Goal: Task Accomplishment & Management: Use online tool/utility

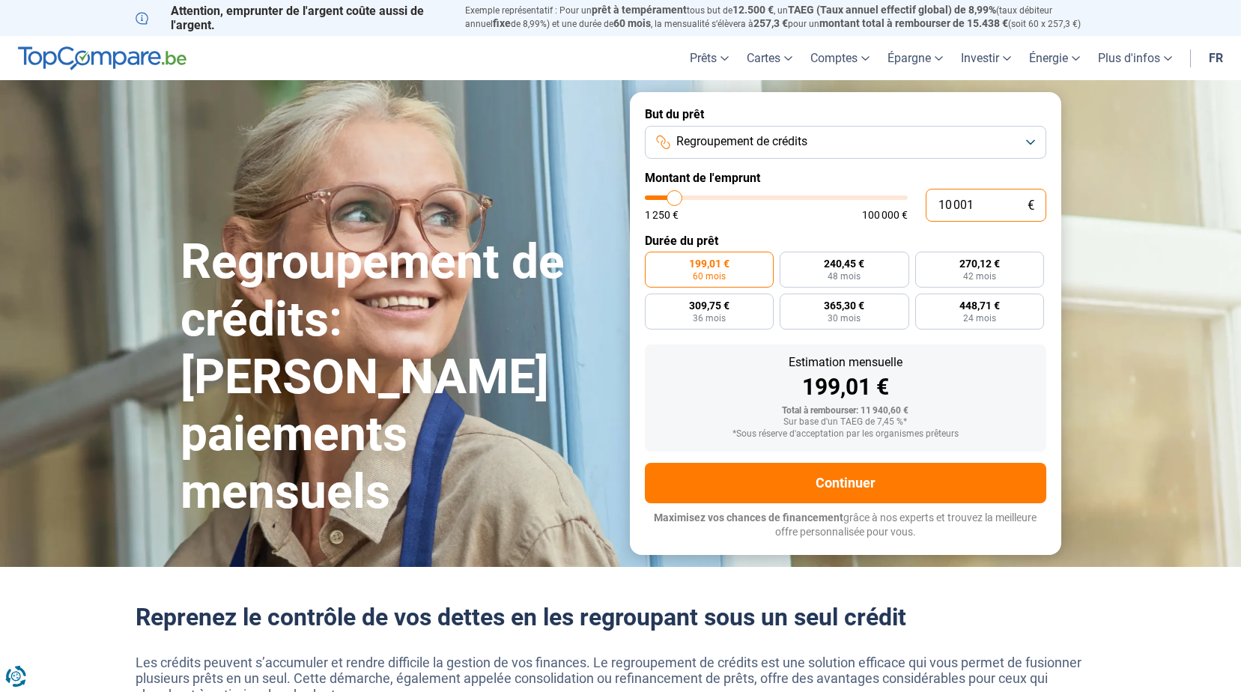
click at [971, 209] on input "10 001" at bounding box center [986, 205] width 121 height 33
drag, startPoint x: 971, startPoint y: 209, endPoint x: 901, endPoint y: 206, distance: 70.5
click at [901, 206] on div "10 001 € 1 250 € 100 000 €" at bounding box center [845, 205] width 401 height 33
type input "2"
type input "1250"
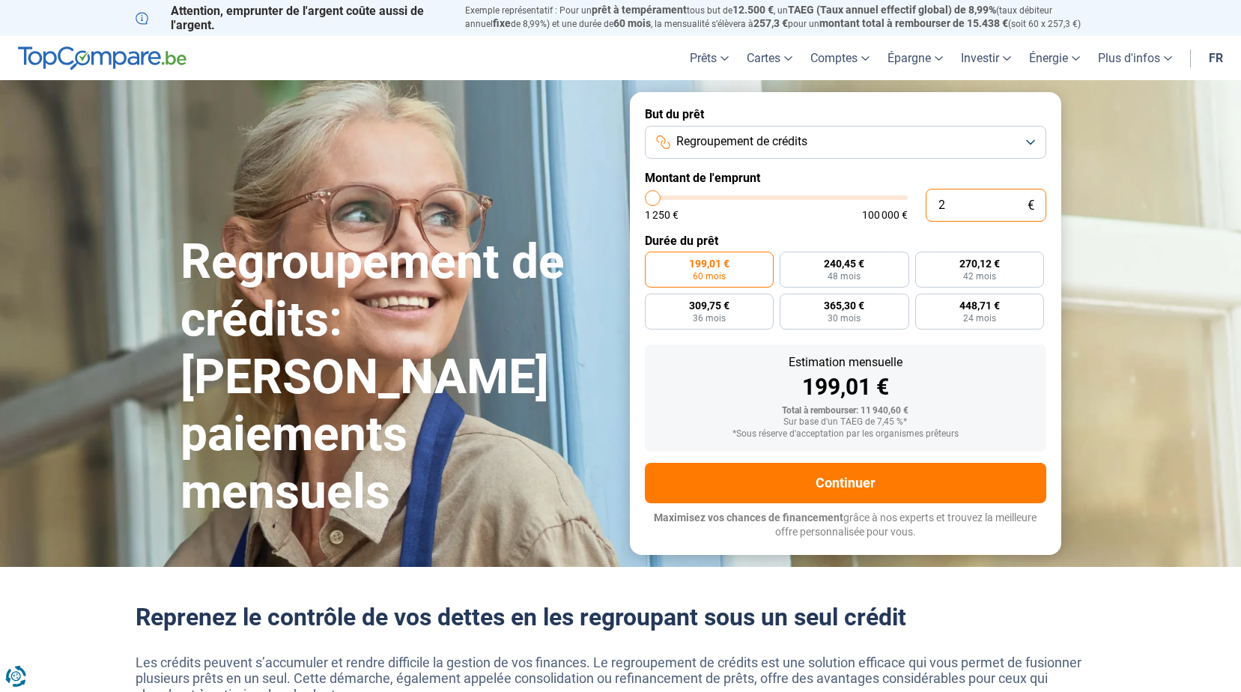
type input "25"
type input "1250"
type input "250"
type input "1250"
type input "2 500"
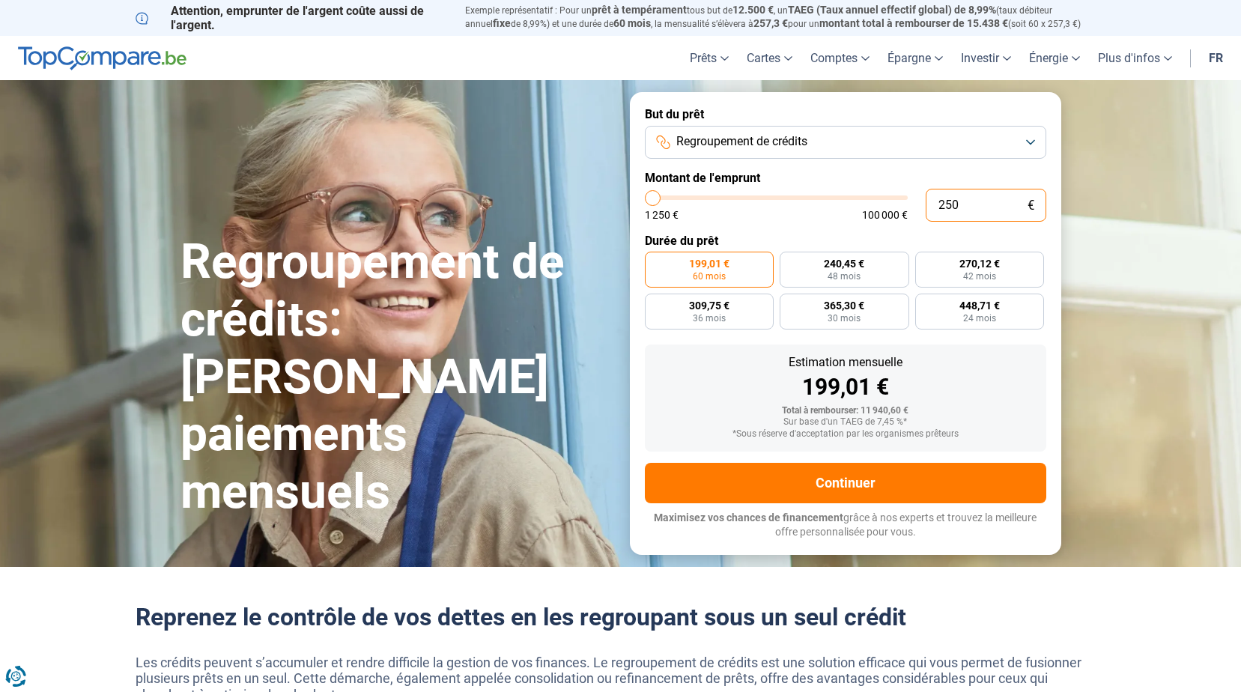
type input "2500"
type input "25 000"
type input "25000"
radio input "false"
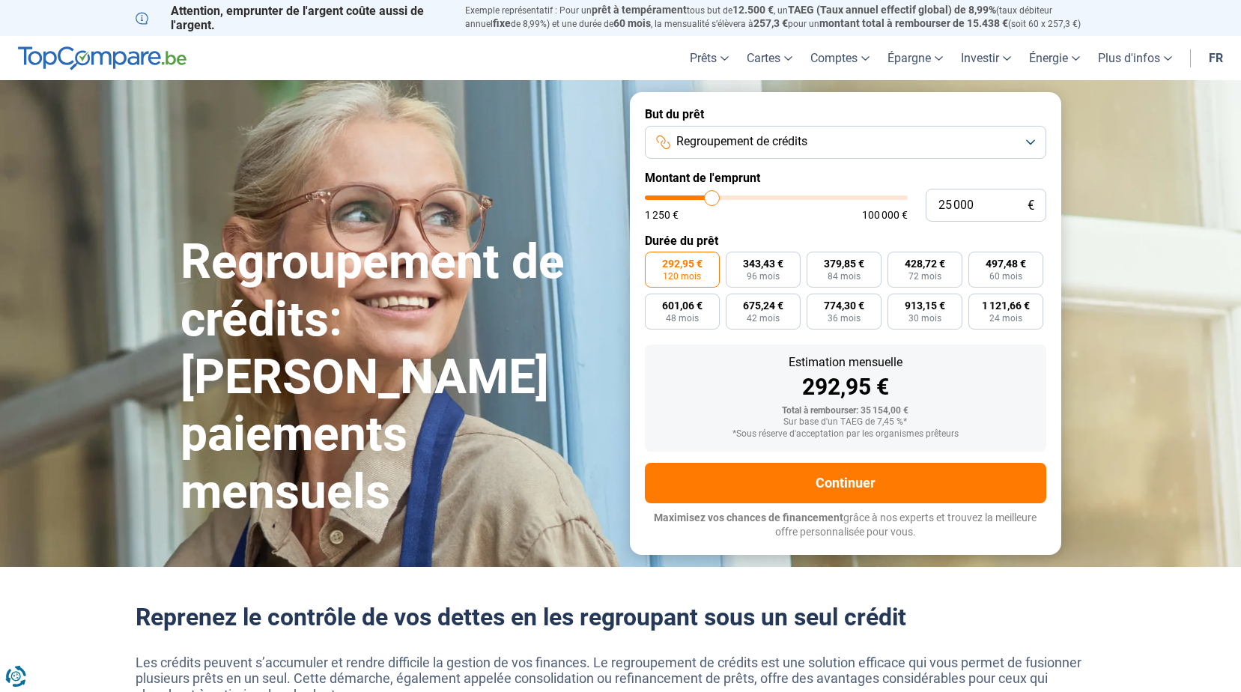
click at [683, 266] on span "292,95 €" at bounding box center [682, 263] width 40 height 10
click at [655, 261] on input "292,95 € 120 mois" at bounding box center [650, 257] width 10 height 10
click at [756, 223] on form "But du prêt Regroupement de crédits Montant de l'emprunt 25 000 € 1 250 € 100 0…" at bounding box center [845, 323] width 431 height 462
type input "25 250"
type input "25250"
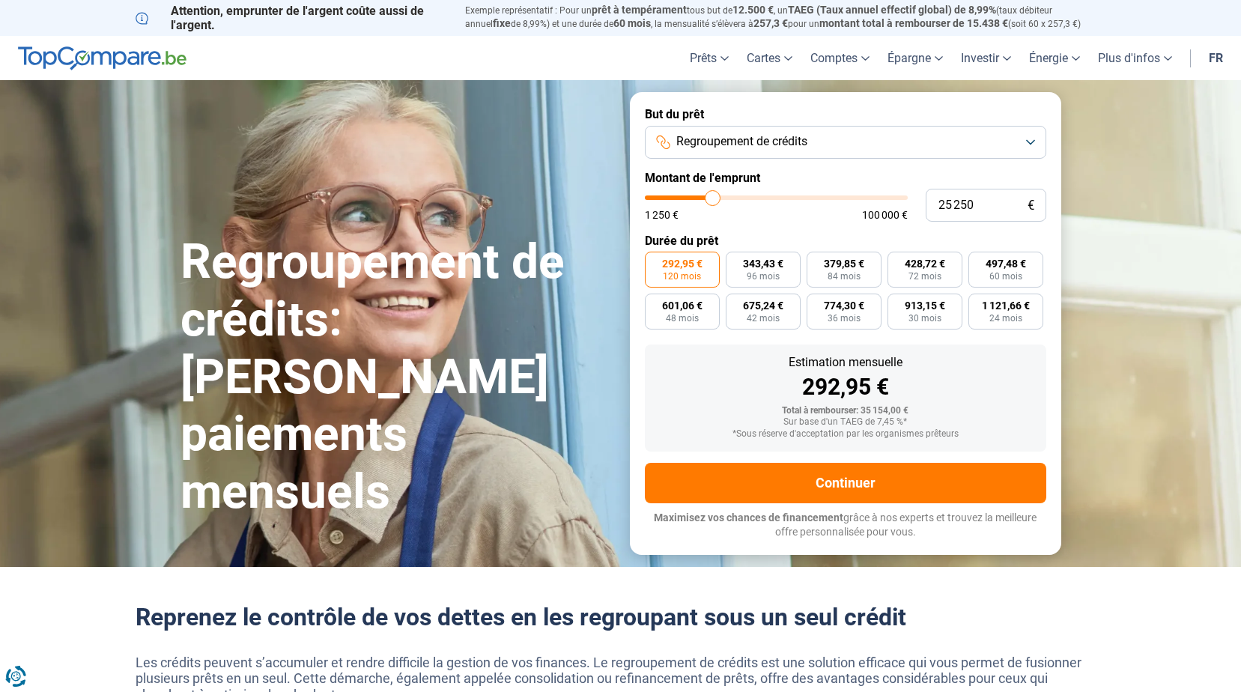
type input "25 750"
type input "25750"
type input "26 250"
type input "26250"
type input "26 500"
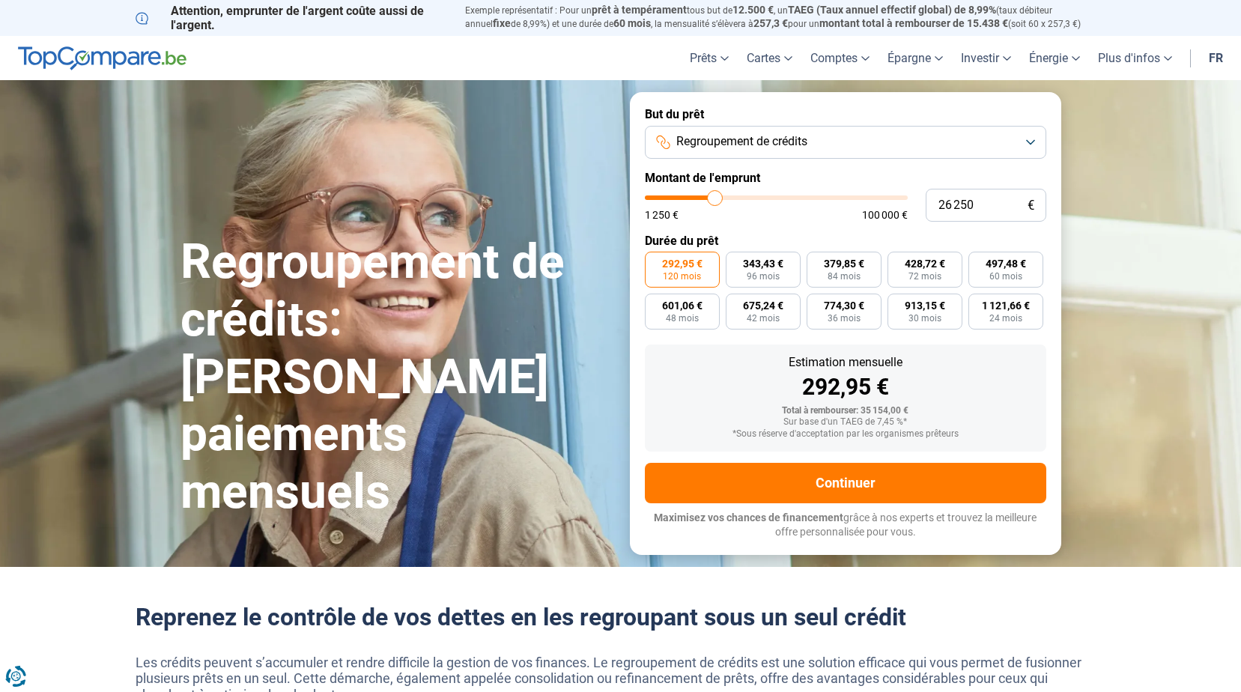
type input "26500"
type input "27 500"
type input "27500"
type input "28 000"
type input "28000"
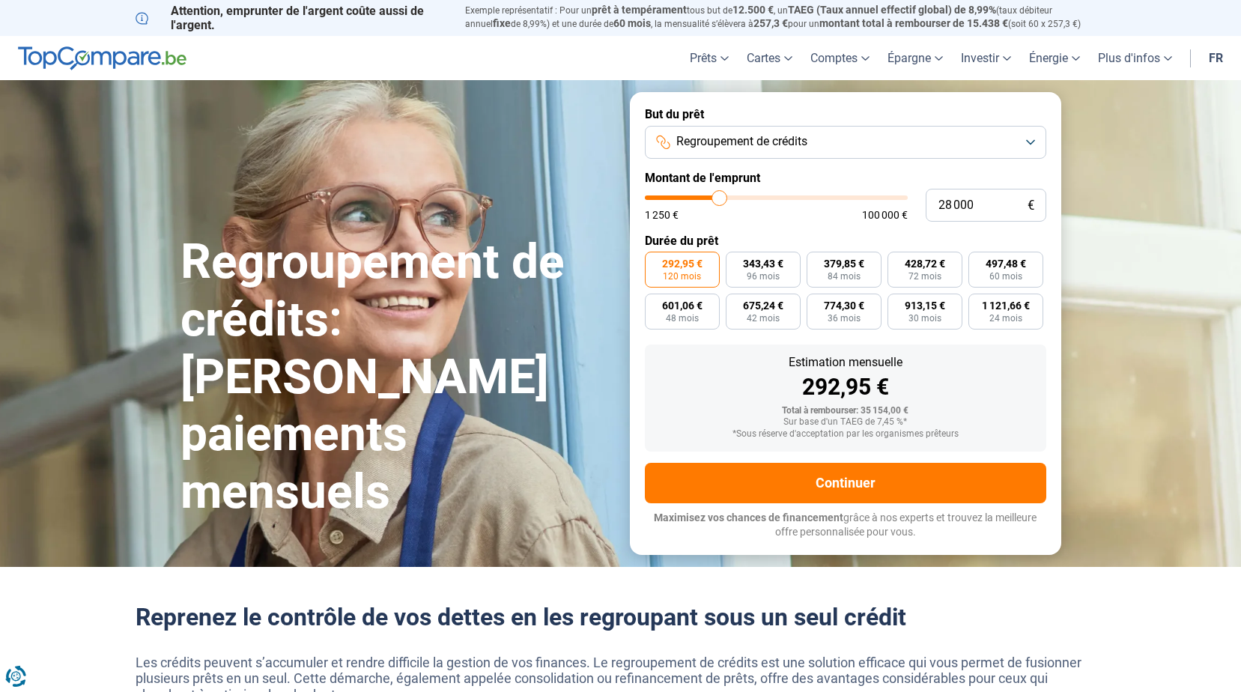
type input "28 250"
type input "28250"
type input "29 250"
type input "29250"
type input "30 750"
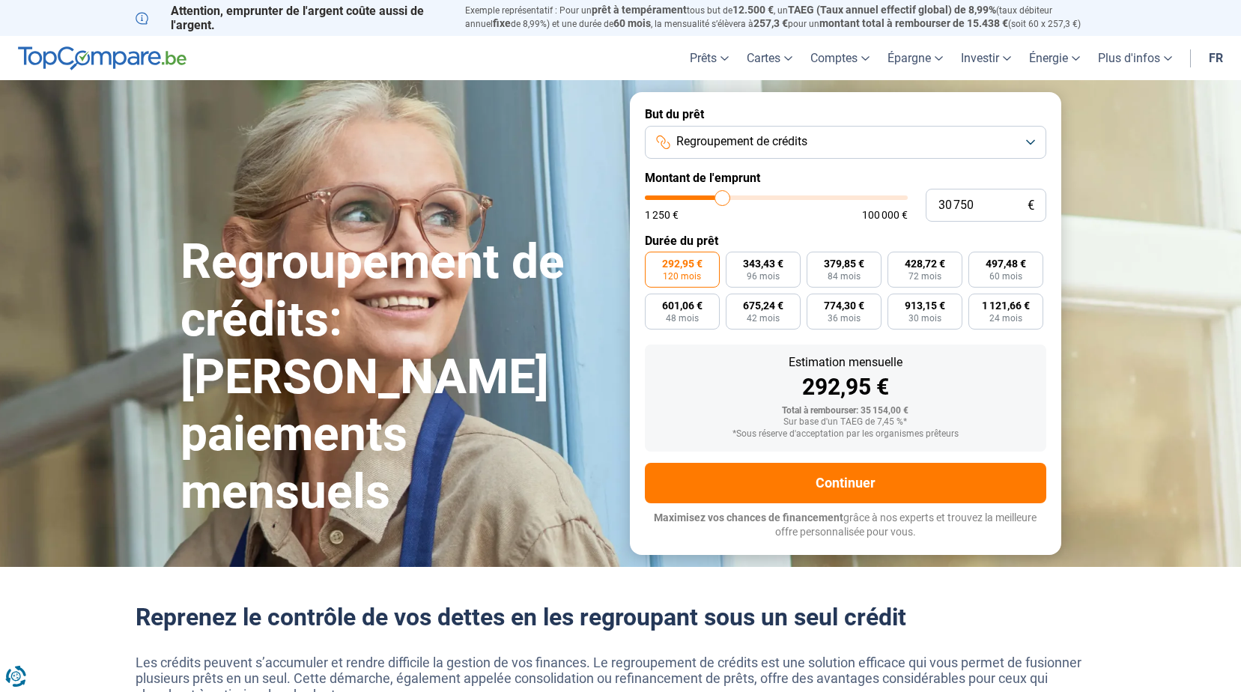
type input "30750"
type input "31 000"
type input "31000"
type input "33 500"
type input "33500"
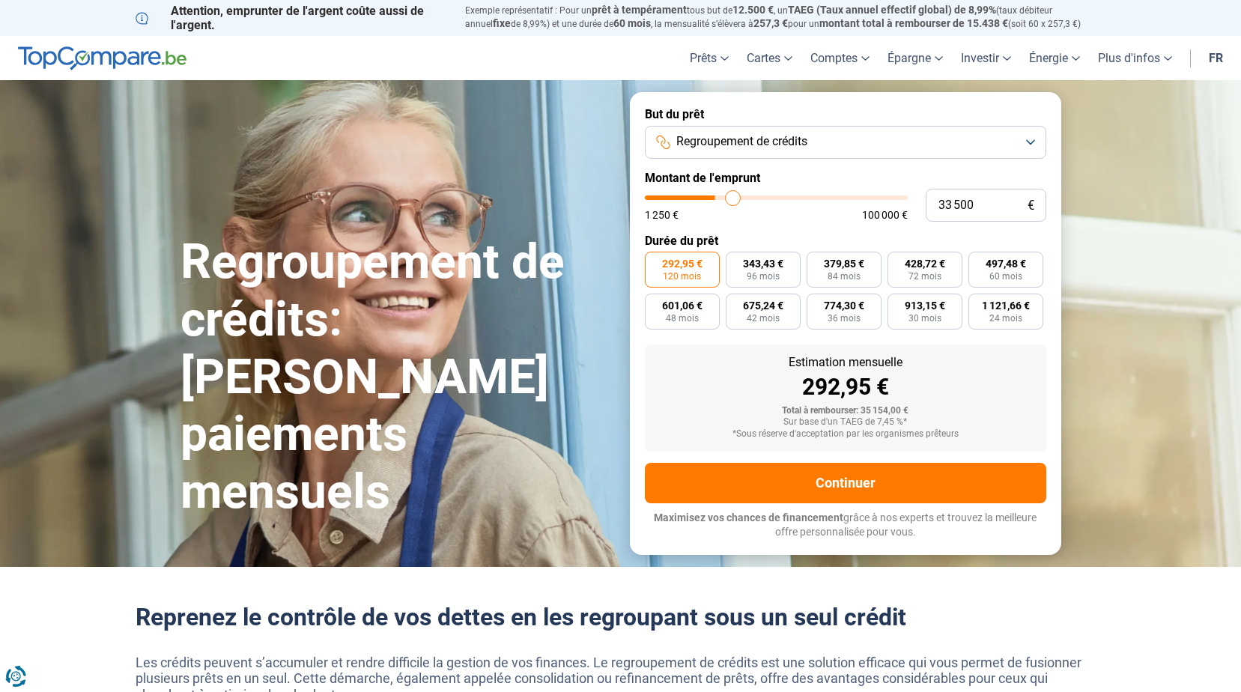
type input "34 250"
type input "34250"
type input "35 250"
type input "35250"
type input "35 500"
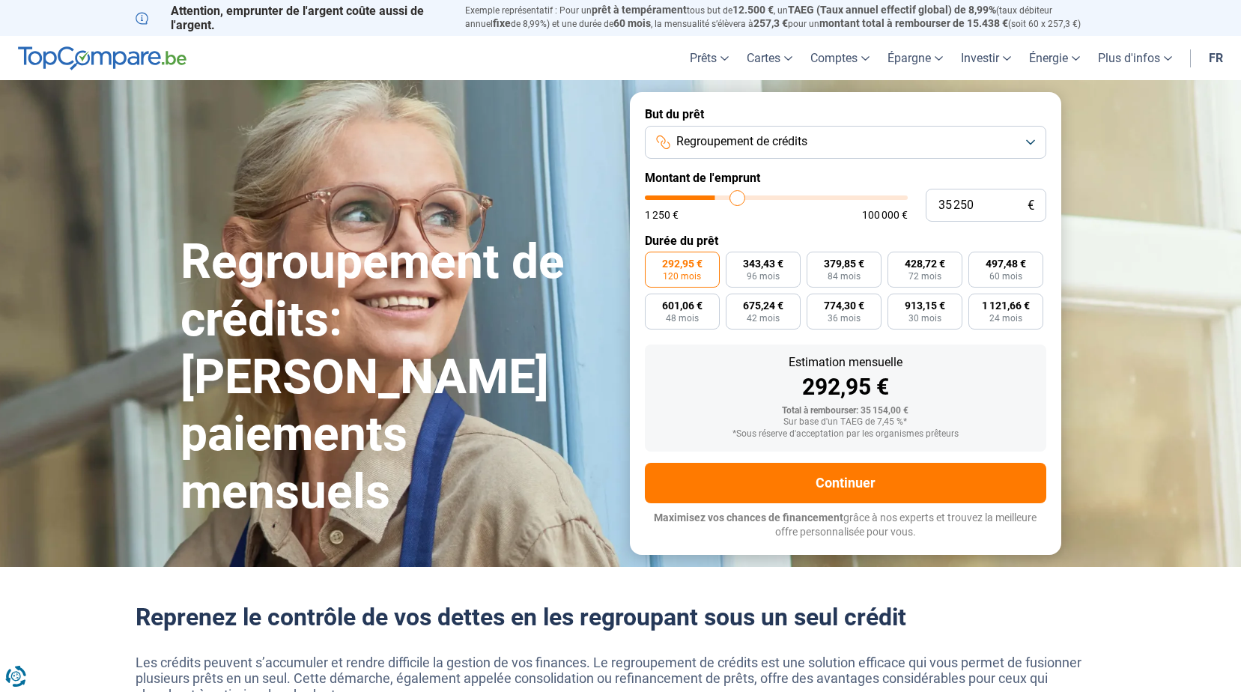
type input "35500"
type input "36 500"
type input "36500"
type input "37 250"
type input "37250"
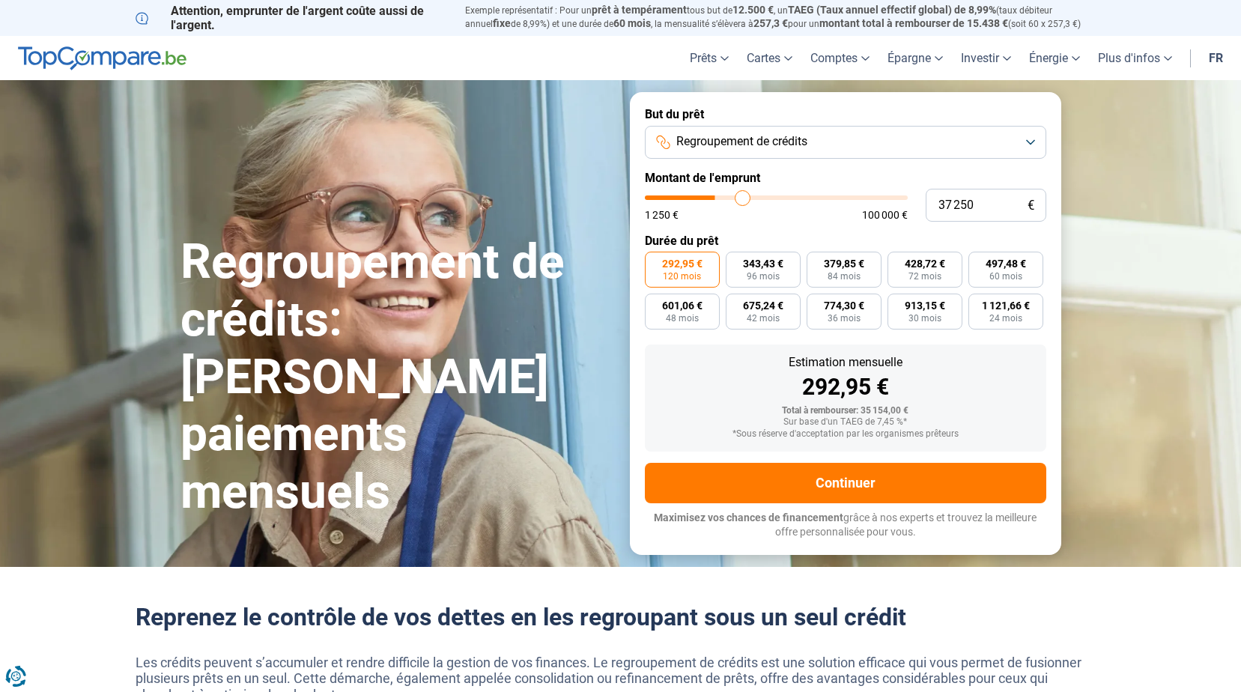
type input "38 250"
type input "38250"
type input "39 750"
type input "39750"
type input "41 000"
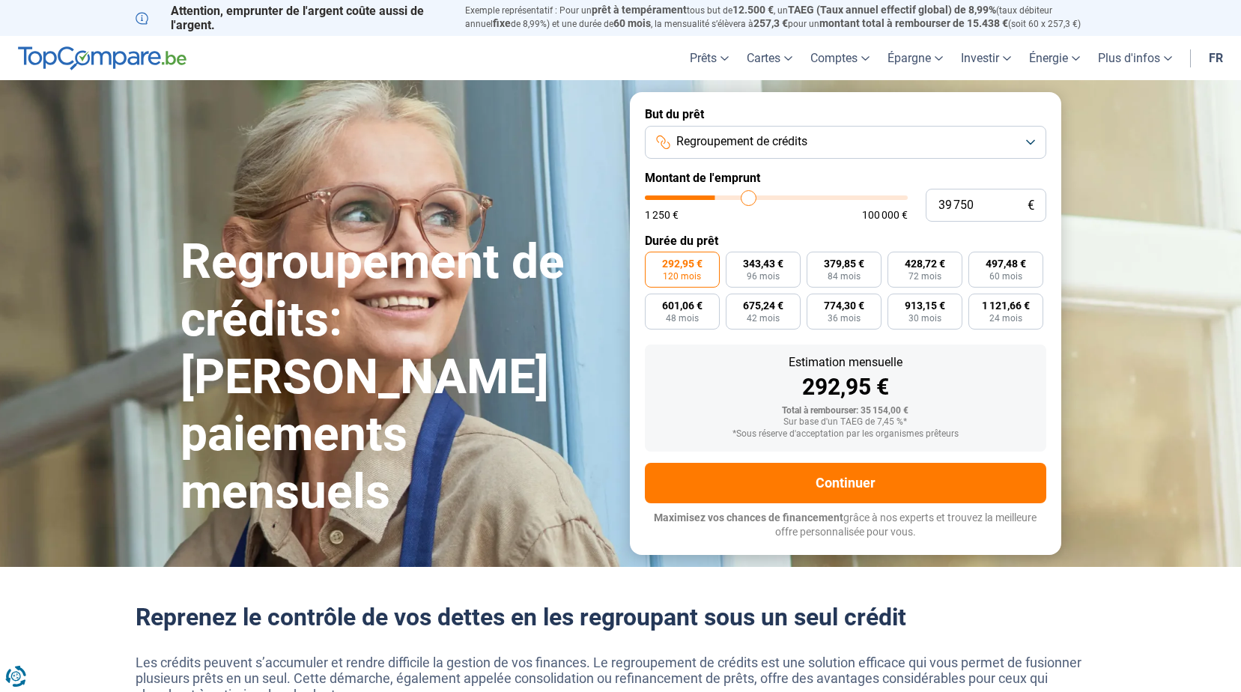
type input "41000"
type input "42 500"
type input "42500"
type input "43 750"
type input "43750"
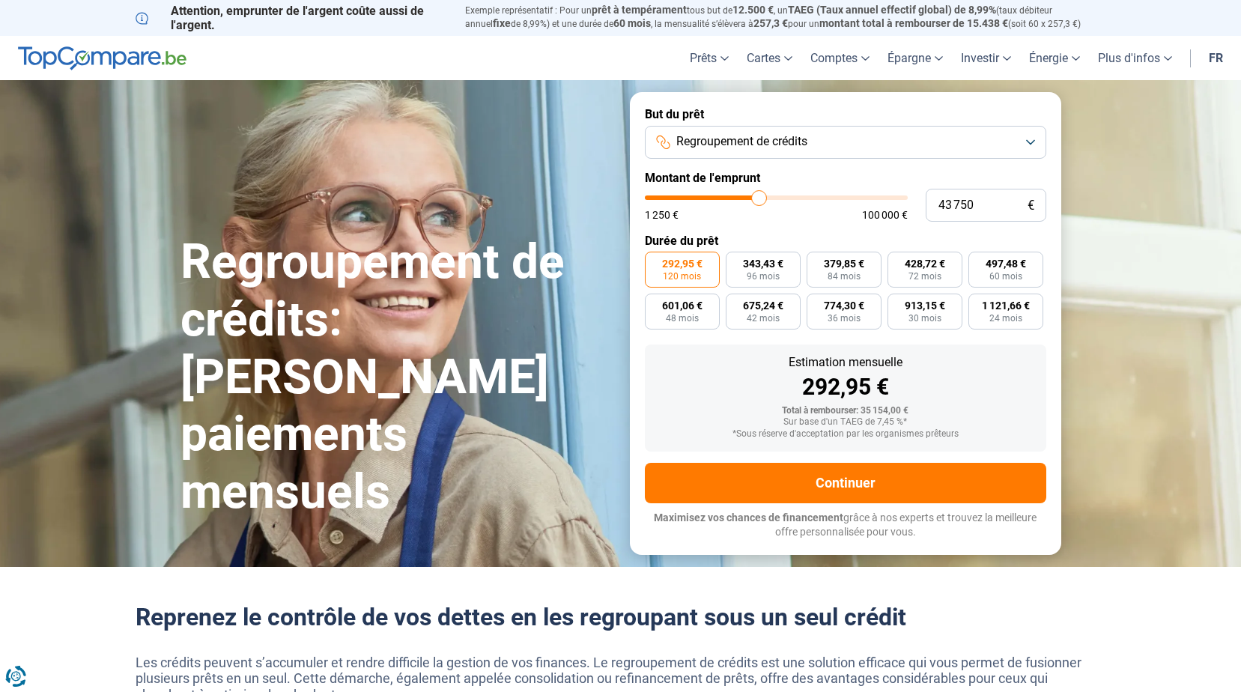
type input "45 250"
type input "45250"
type input "46 500"
type input "46500"
type input "48 000"
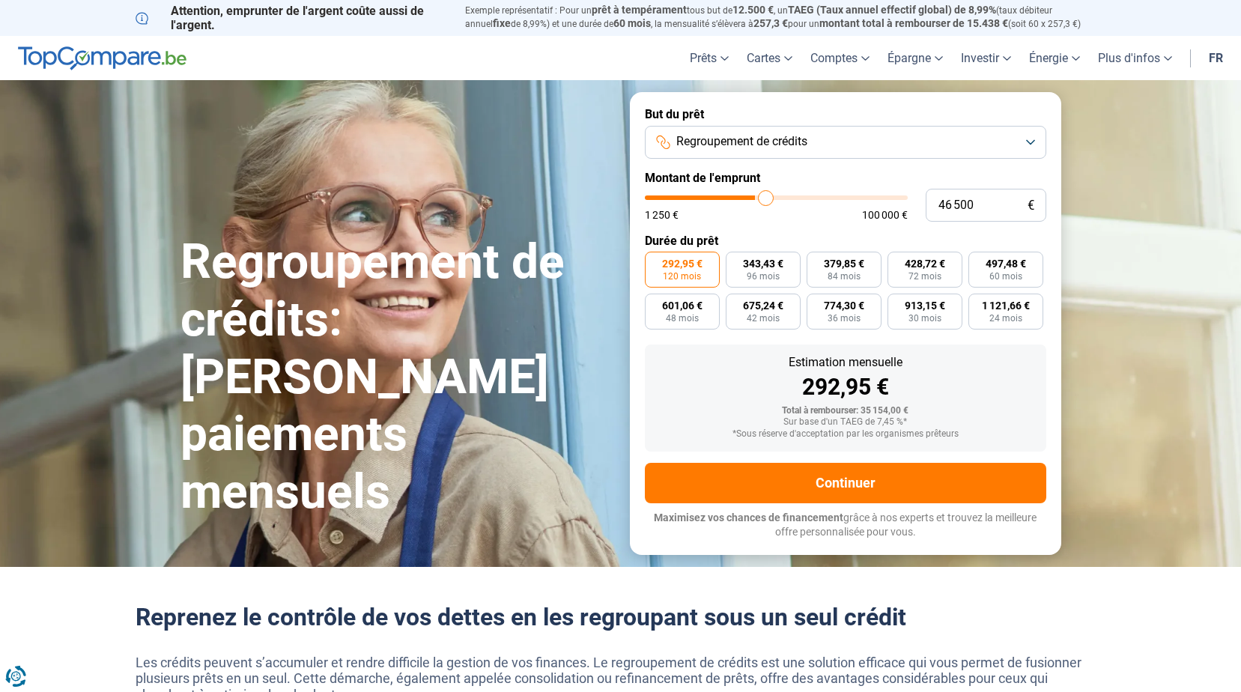
type input "48000"
type input "49 000"
type input "49000"
type input "50 500"
type input "50500"
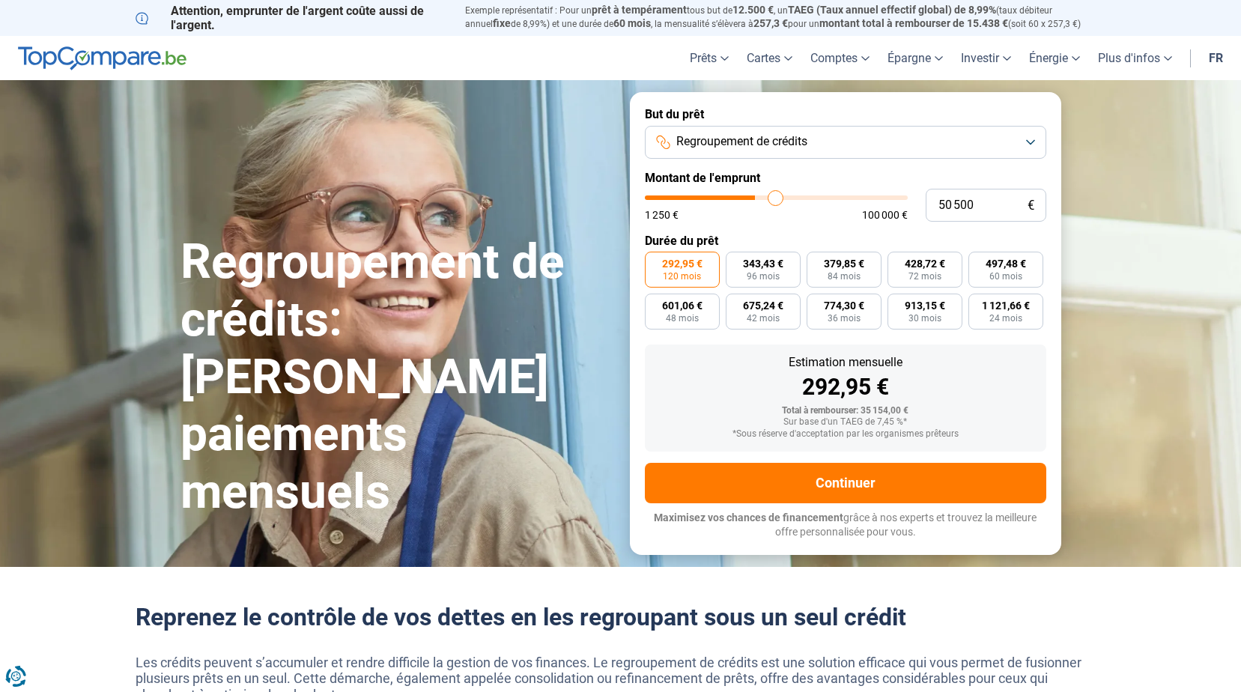
type input "52 750"
type input "52750"
type input "54 500"
type input "54500"
type input "57 000"
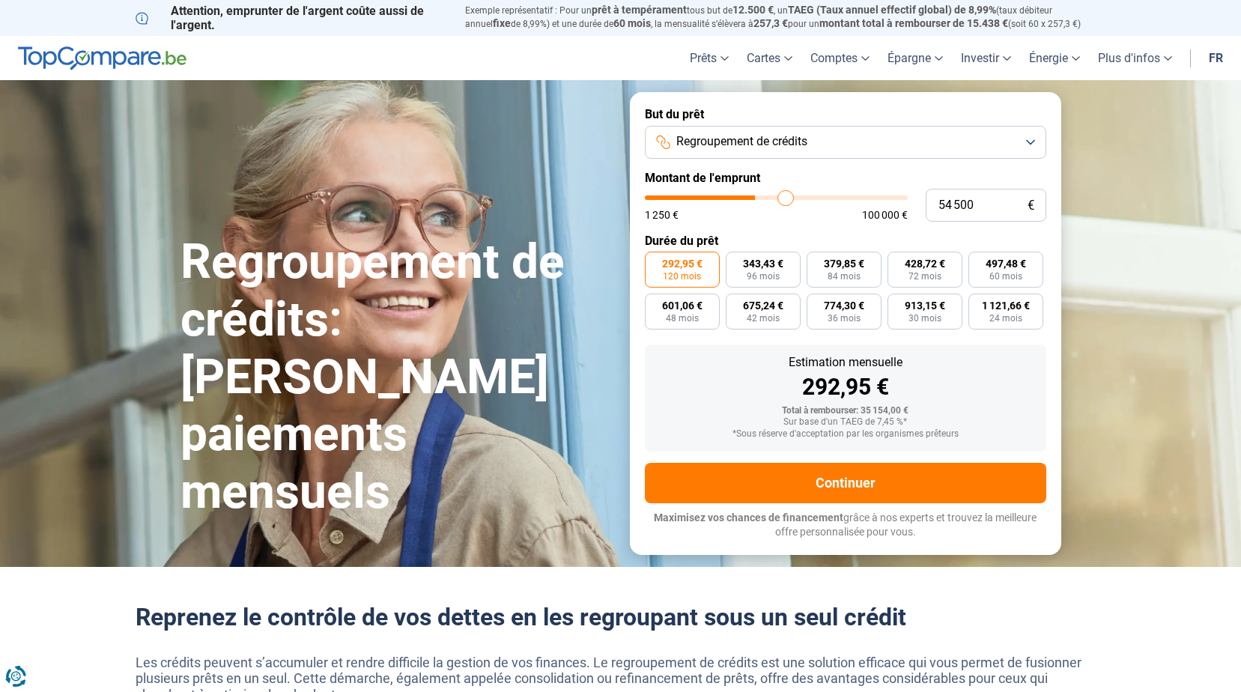
type input "57000"
type input "60 000"
type input "60000"
type input "63 250"
type input "63250"
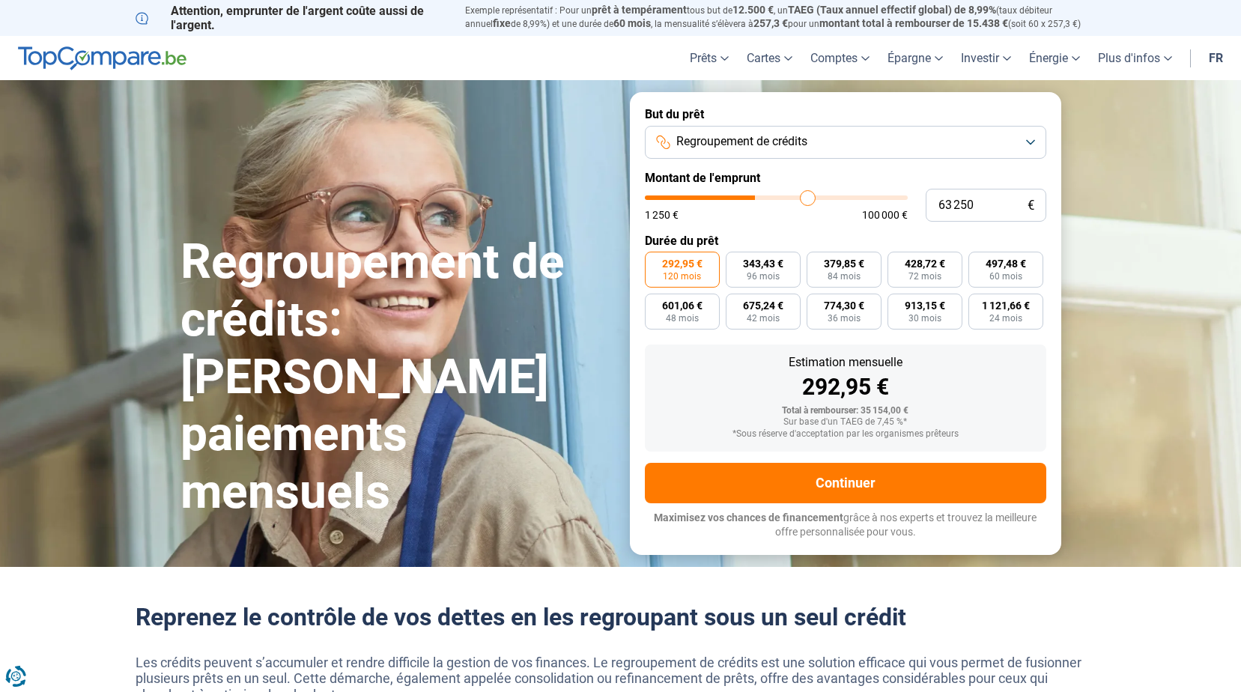
type input "65 250"
type input "65250"
type input "66 750"
drag, startPoint x: 713, startPoint y: 203, endPoint x: 816, endPoint y: 205, distance: 103.4
type input "66750"
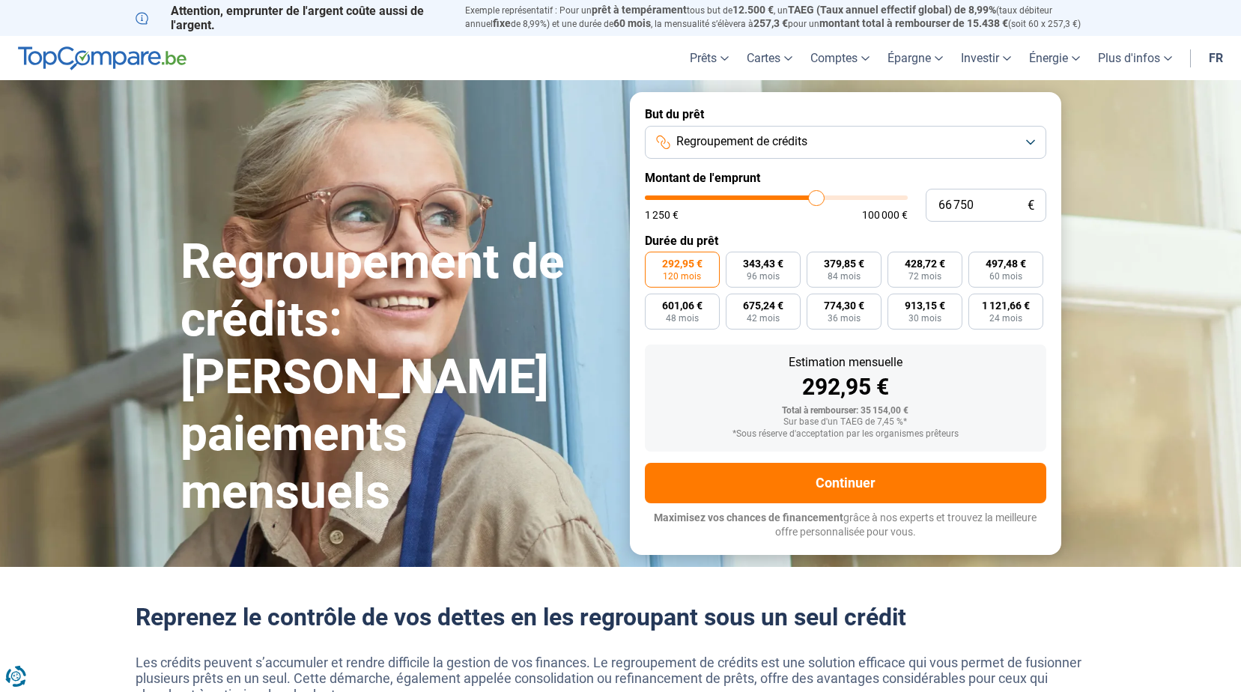
click at [816, 200] on input "range" at bounding box center [776, 197] width 263 height 4
type input "66 000"
type input "66000"
type input "66 250"
type input "66250"
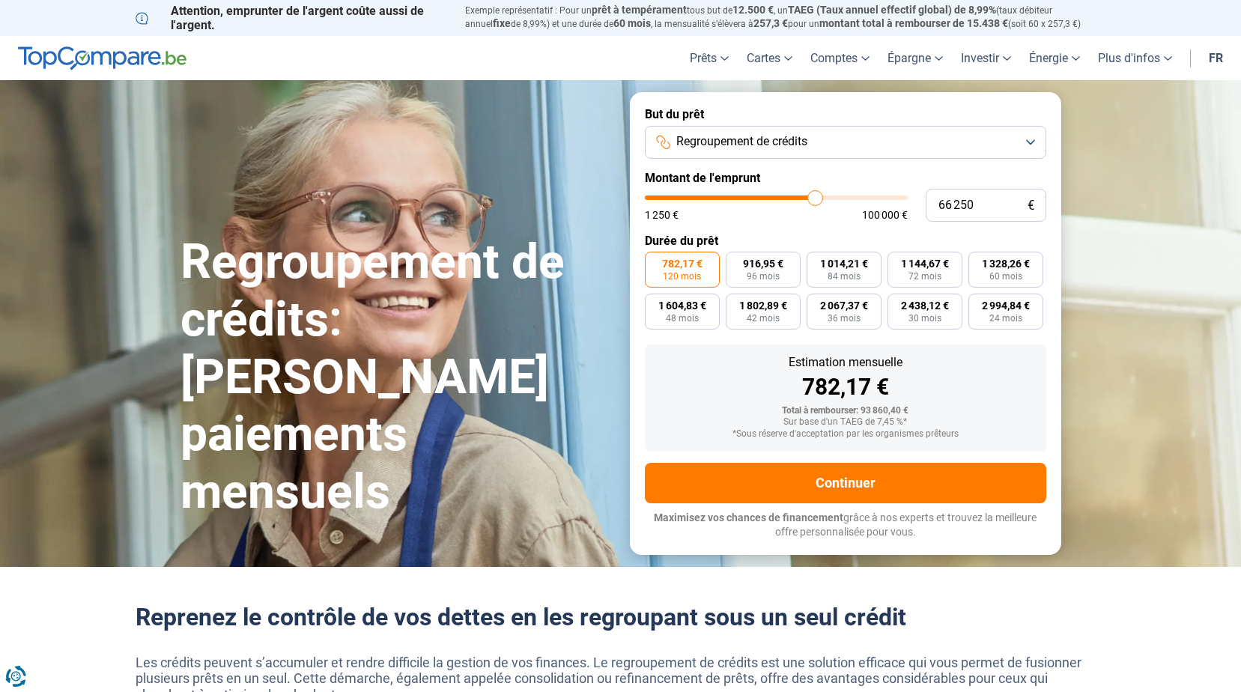
type input "67 250"
type input "67250"
type input "68 000"
type input "68000"
type input "69 750"
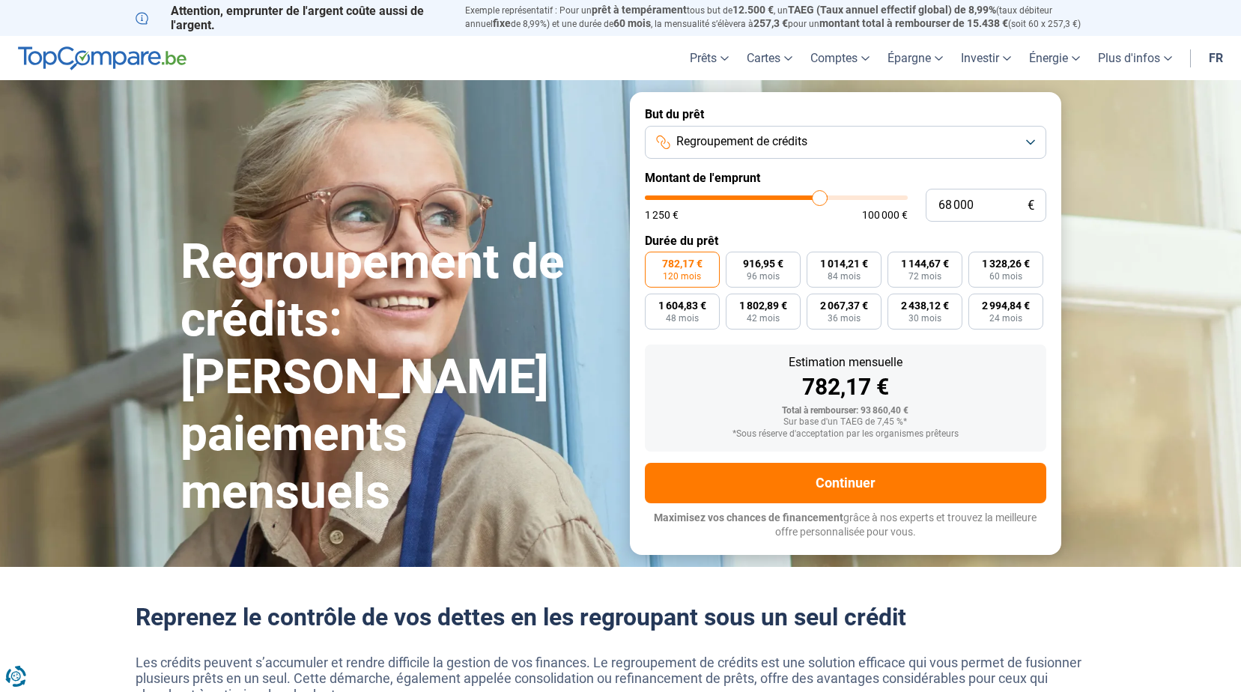
type input "69750"
type input "71 250"
type input "71250"
type input "73 250"
type input "73250"
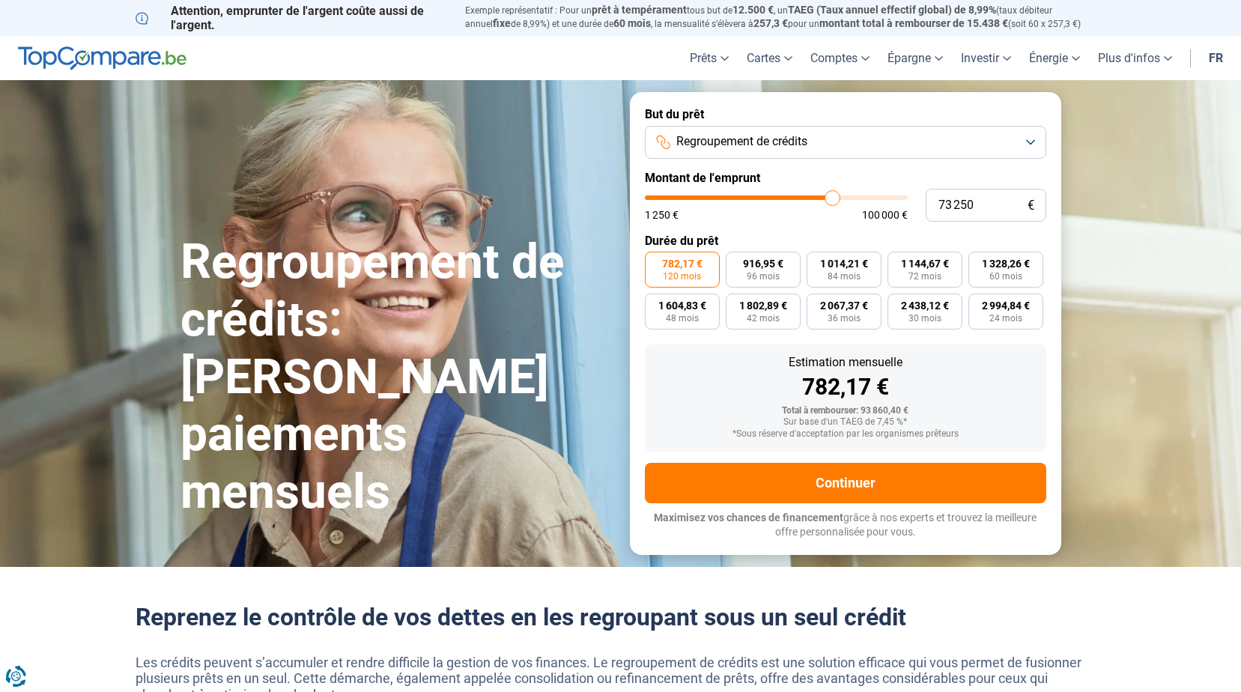
type input "74 250"
type input "74250"
type input "75 000"
type input "75000"
type input "75 750"
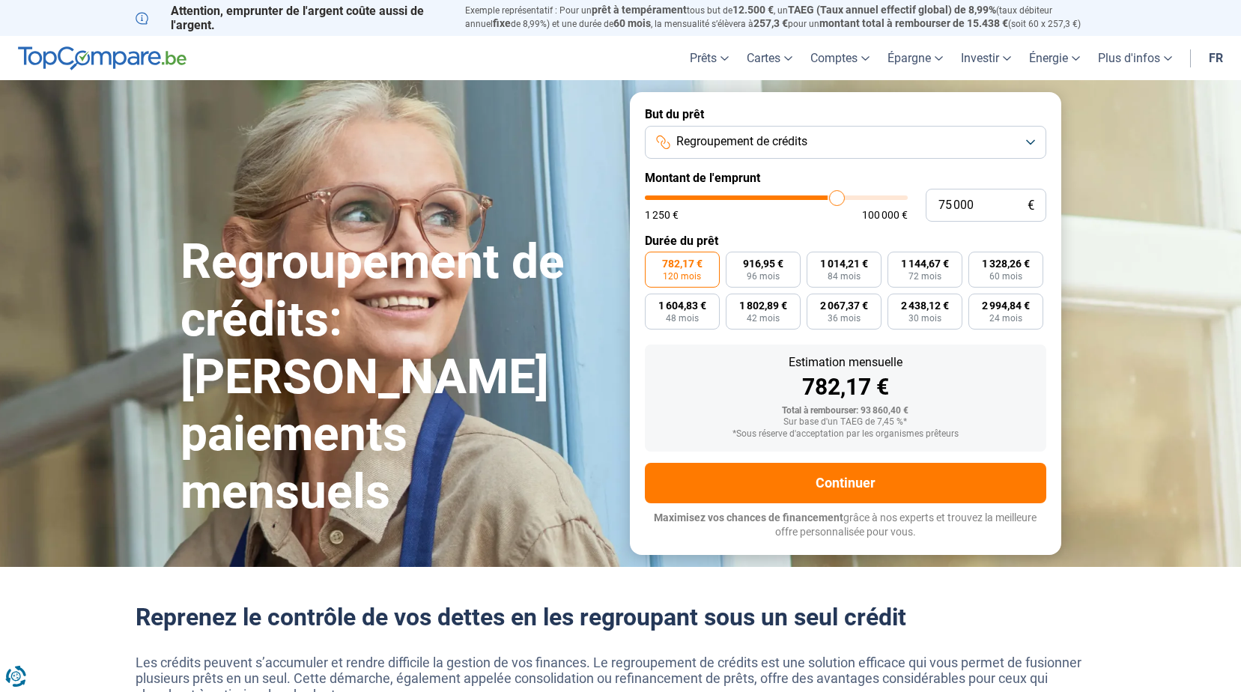
type input "75750"
type input "76 250"
type input "76250"
type input "76 750"
drag, startPoint x: 813, startPoint y: 201, endPoint x: 841, endPoint y: 206, distance: 28.1
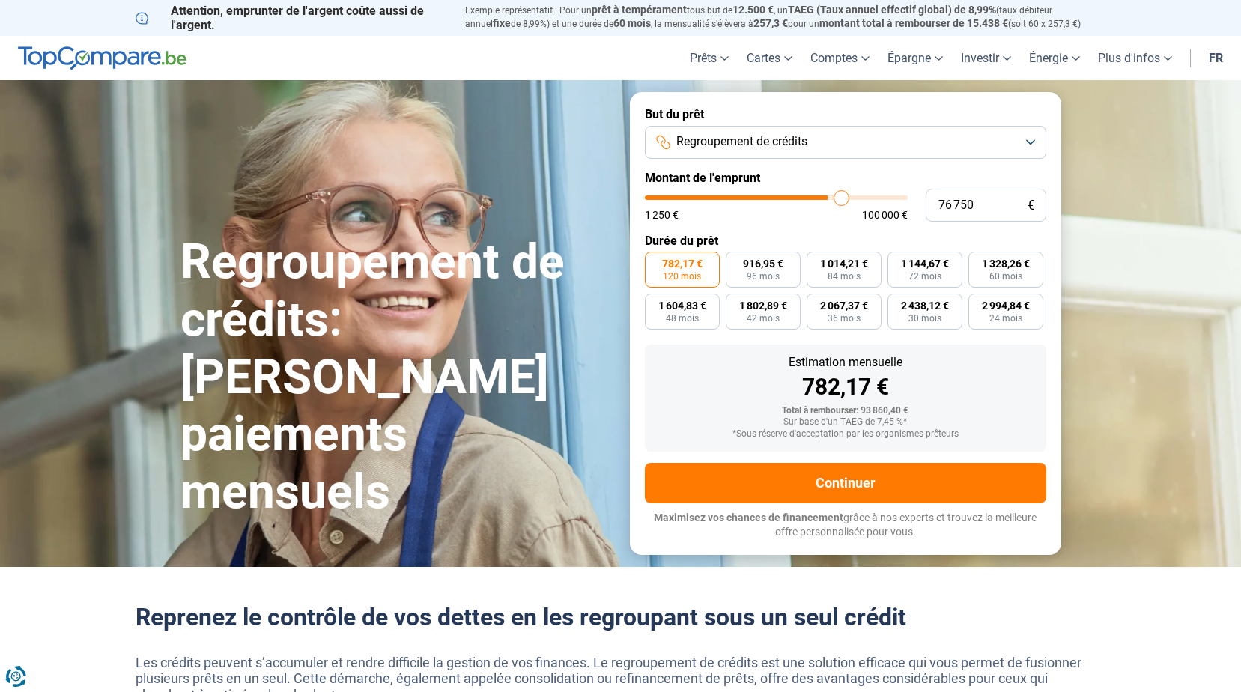
type input "76750"
click at [841, 200] on input "range" at bounding box center [776, 197] width 263 height 4
type input "74 000"
type input "74000"
type input "70 250"
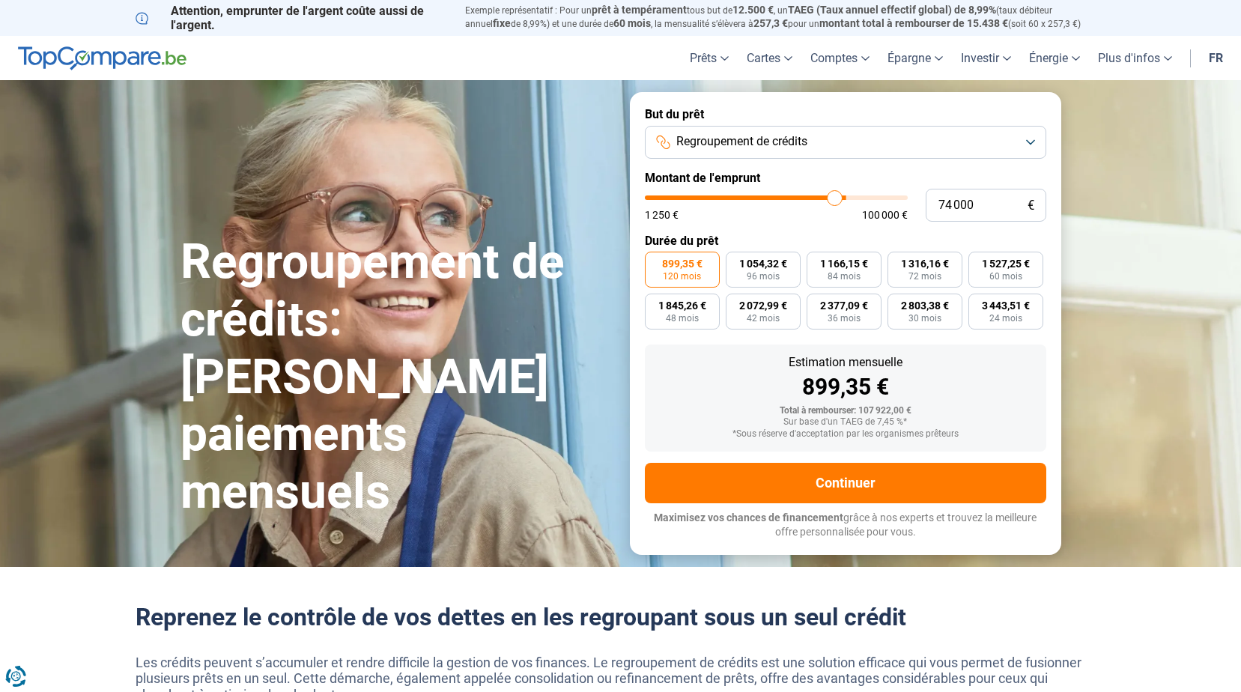
type input "70250"
type input "66 750"
type input "66750"
type input "64 750"
type input "64750"
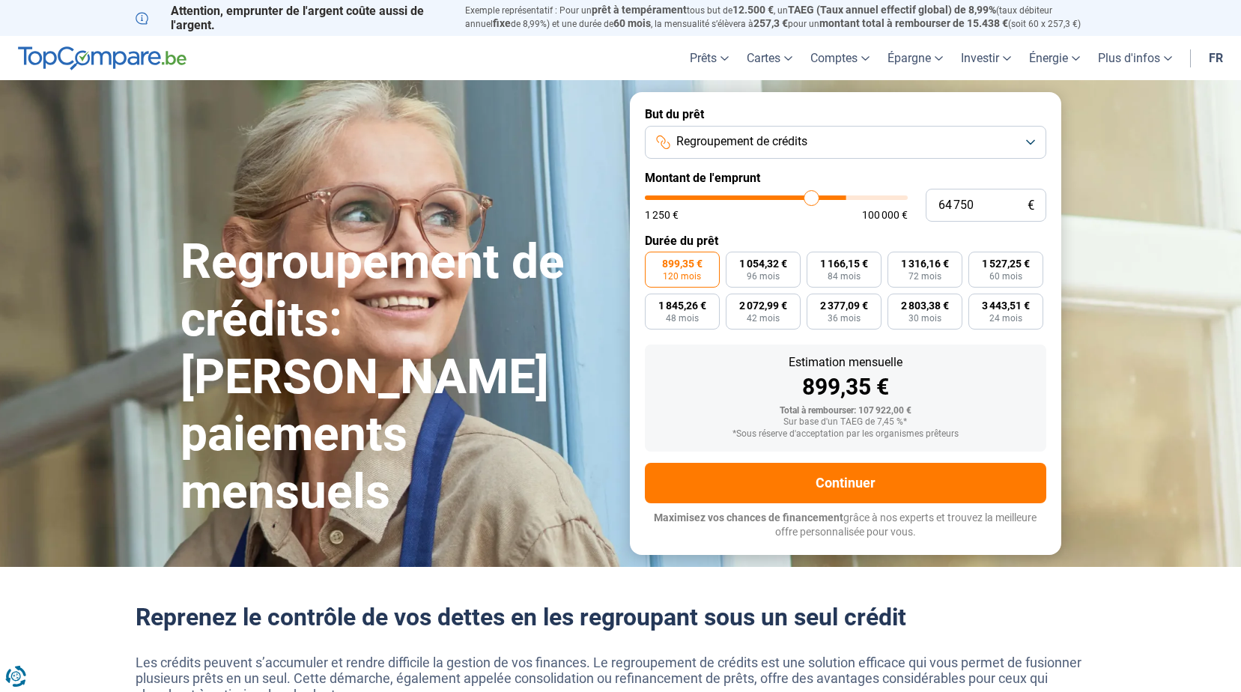
type input "63 000"
type input "63000"
type input "62 000"
type input "62000"
type input "61 000"
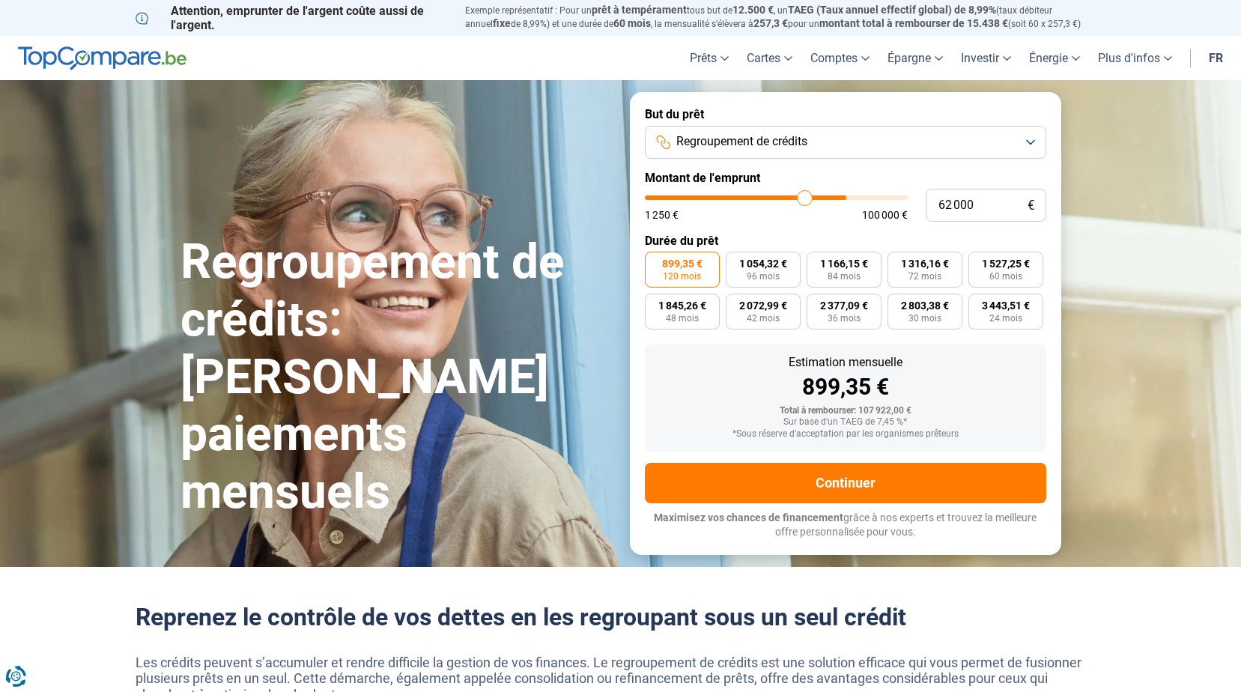
type input "61000"
type input "60 250"
type input "60250"
type input "58 750"
type input "58750"
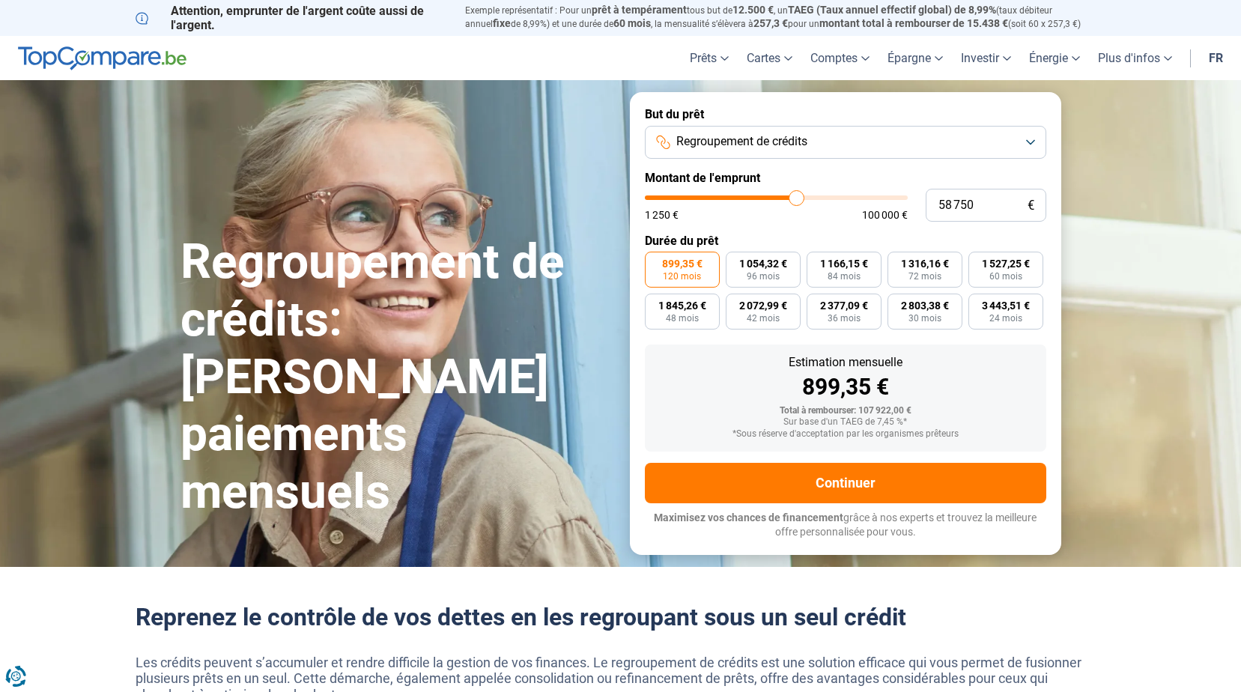
type input "57 500"
type input "57500"
type input "56 000"
type input "56000"
type input "54 250"
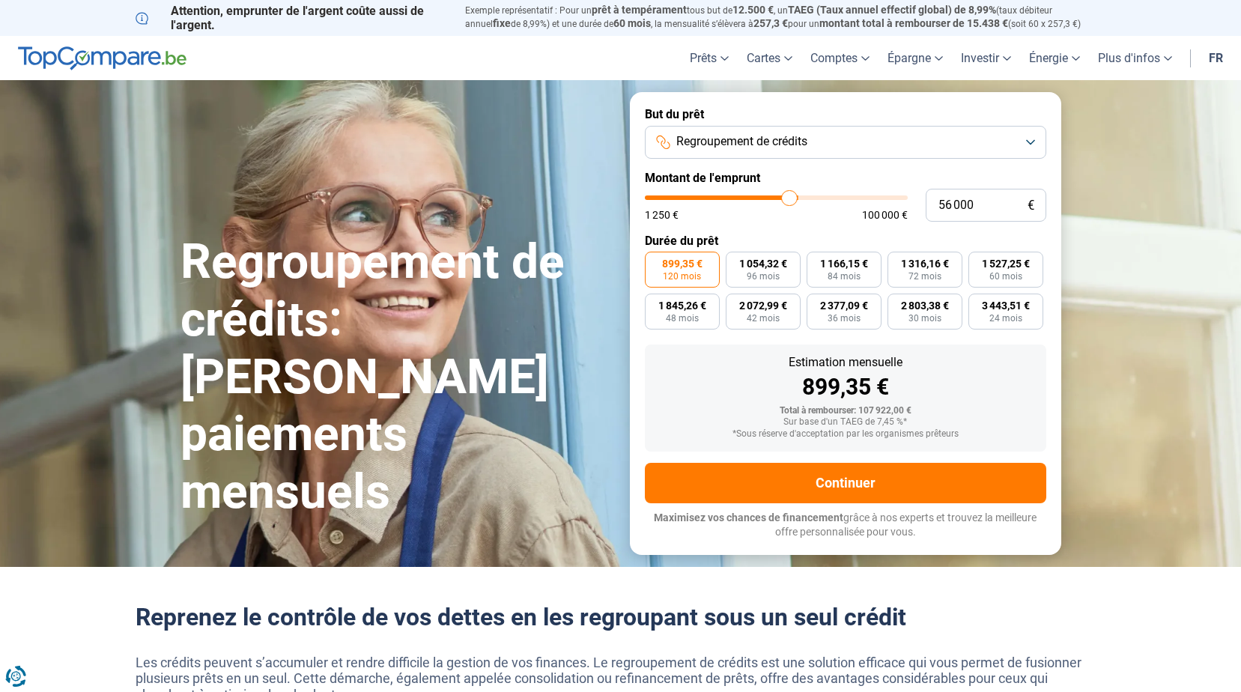
type input "54250"
type input "52 000"
type input "52000"
type input "50 500"
type input "50500"
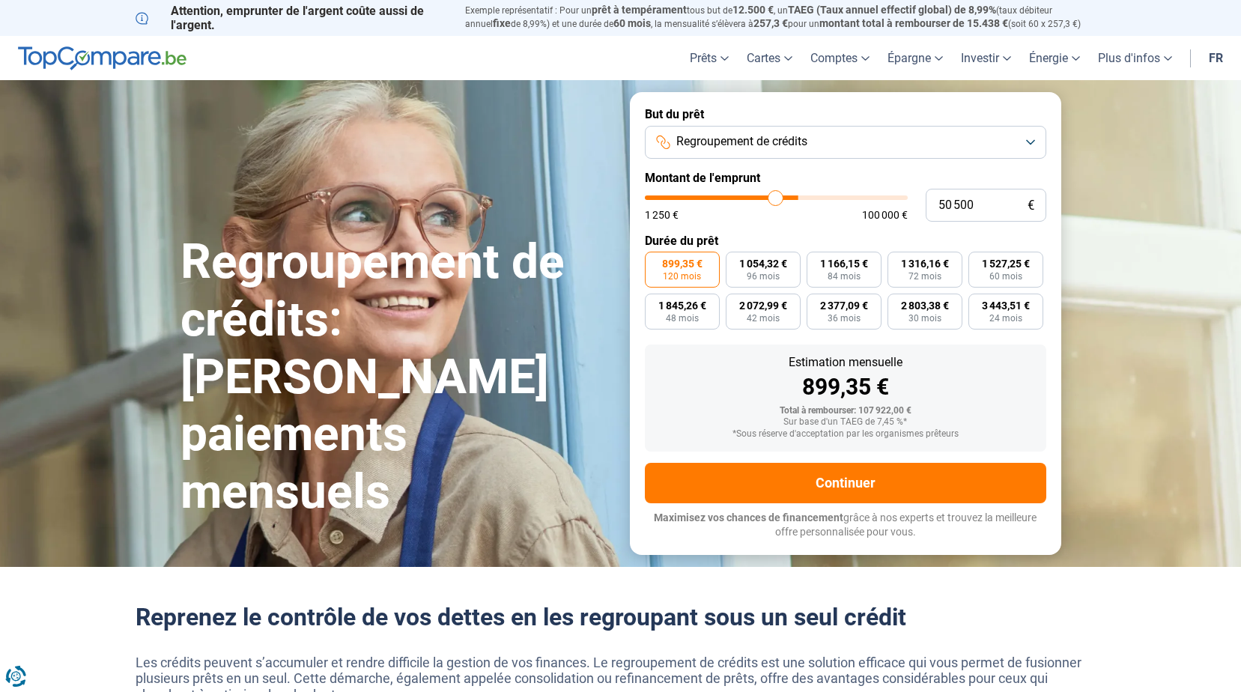
type input "49 750"
type input "49750"
type input "48 000"
type input "48000"
type input "46 000"
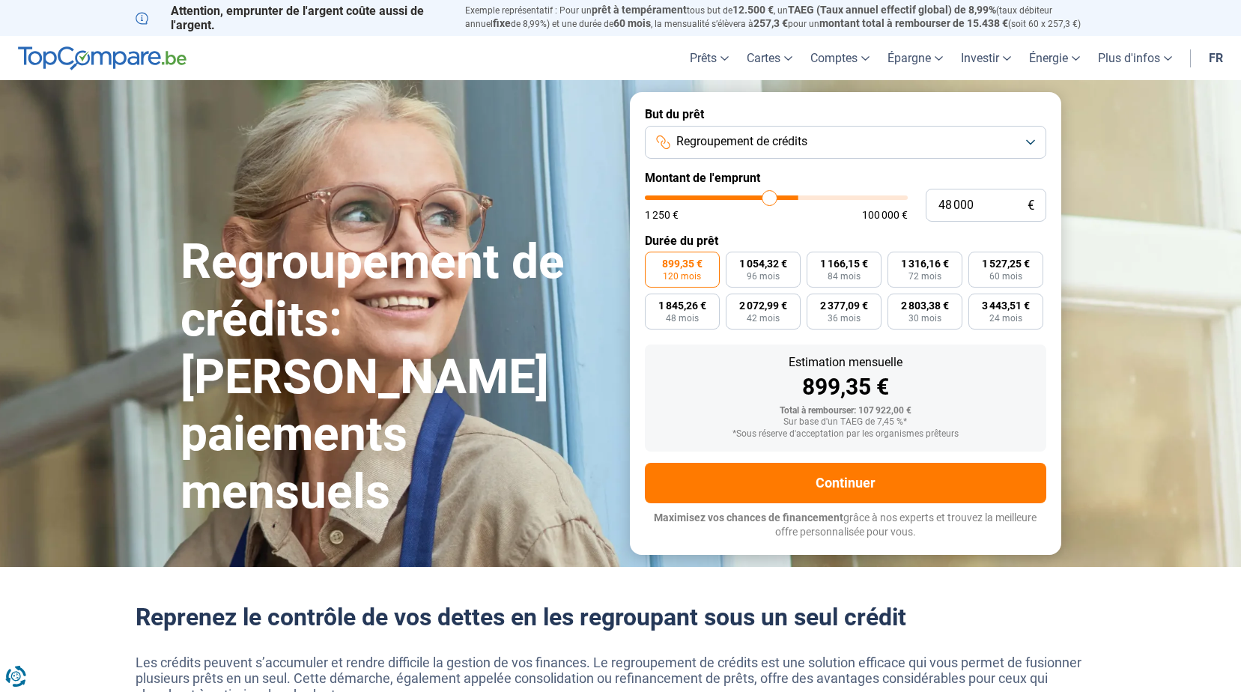
type input "46000"
type input "44 000"
type input "44000"
type input "42 250"
type input "42250"
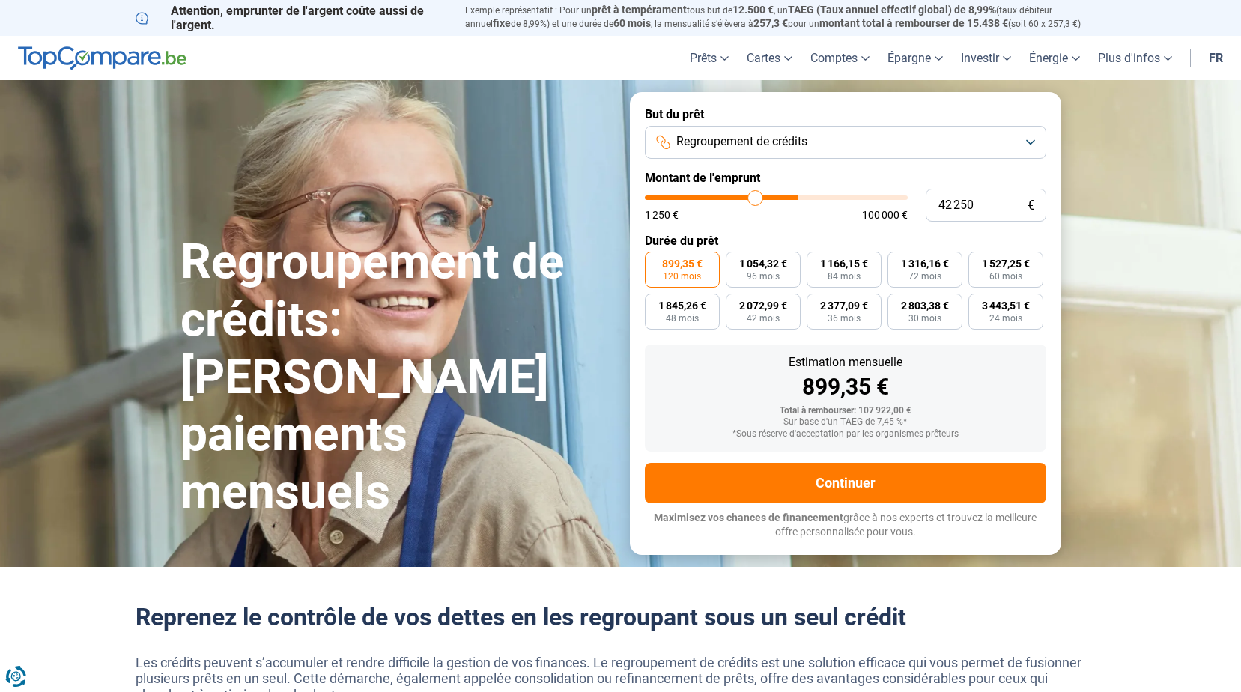
type input "39 750"
type input "39750"
type input "38 500"
type input "38500"
type input "36 750"
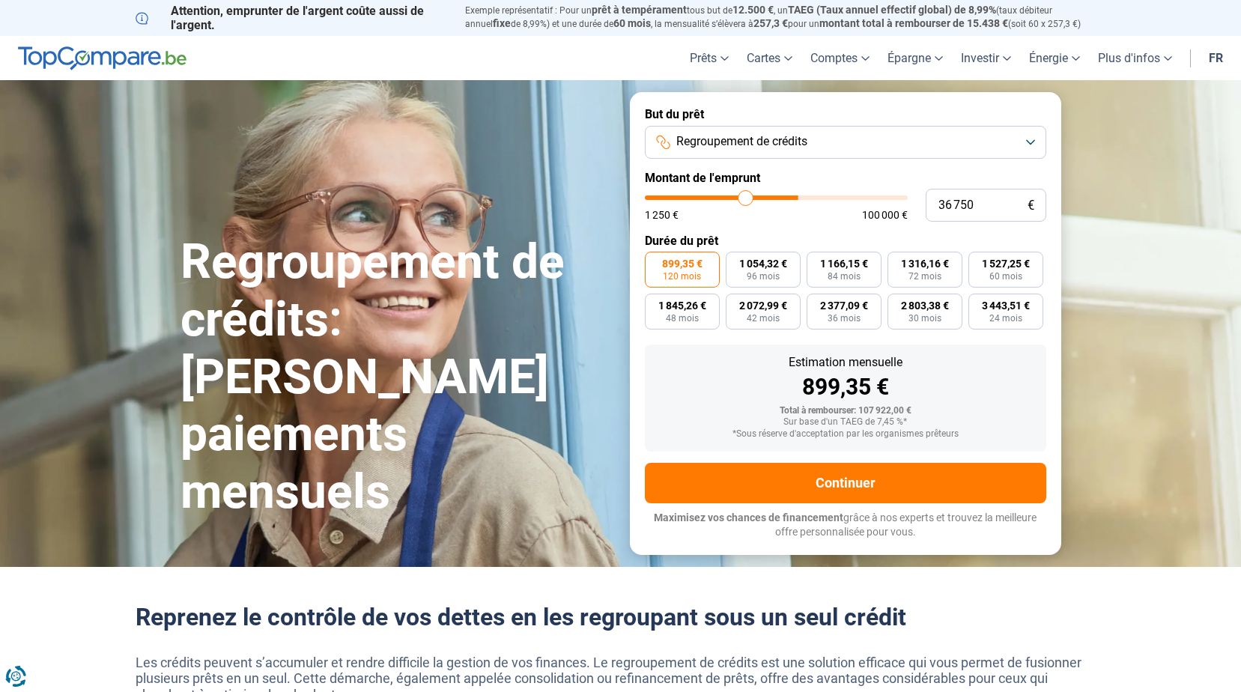
type input "36750"
type input "35 250"
type input "35250"
type input "34 250"
type input "34250"
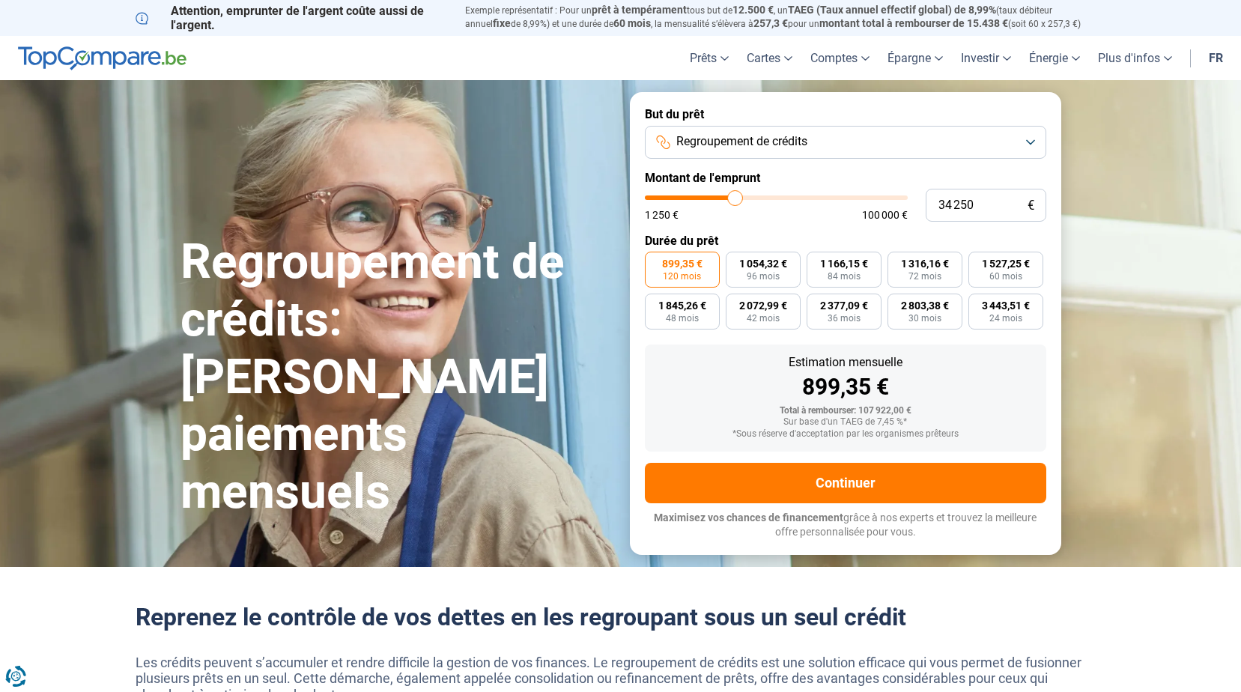
type input "33 250"
type input "33250"
type input "32 250"
type input "32250"
type input "31 250"
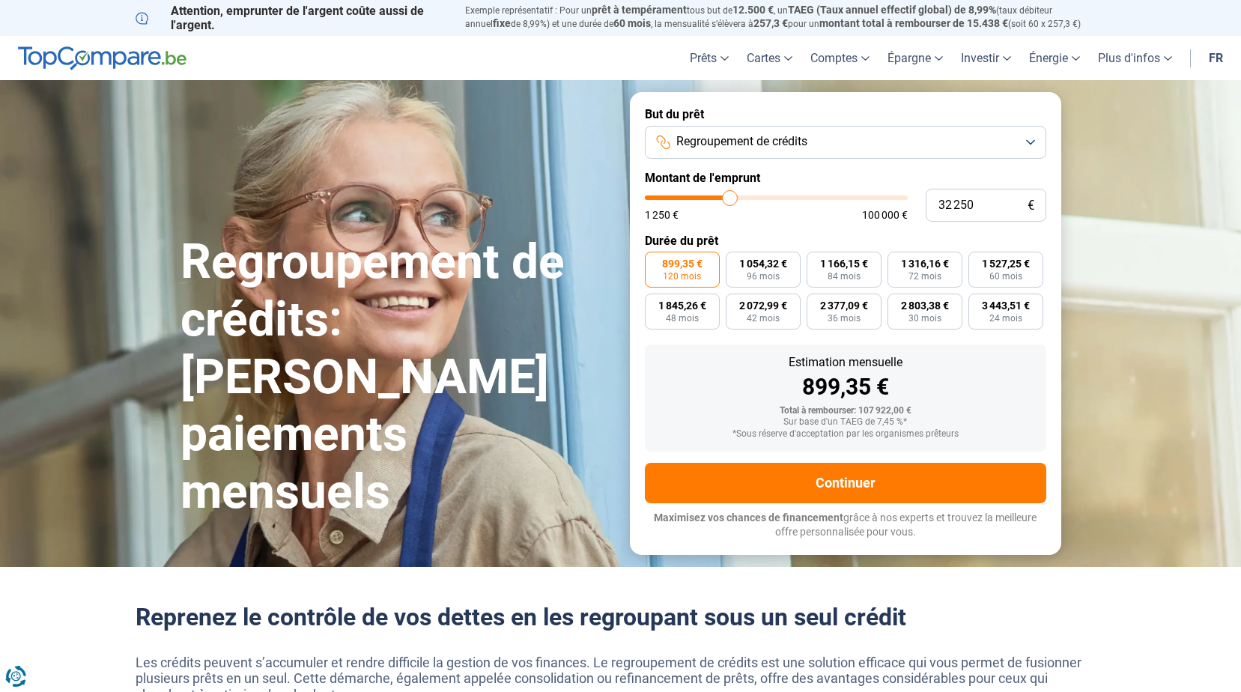
type input "31250"
type input "30 500"
drag, startPoint x: 842, startPoint y: 201, endPoint x: 726, endPoint y: 201, distance: 116.1
type input "30500"
click at [726, 200] on input "range" at bounding box center [776, 197] width 263 height 4
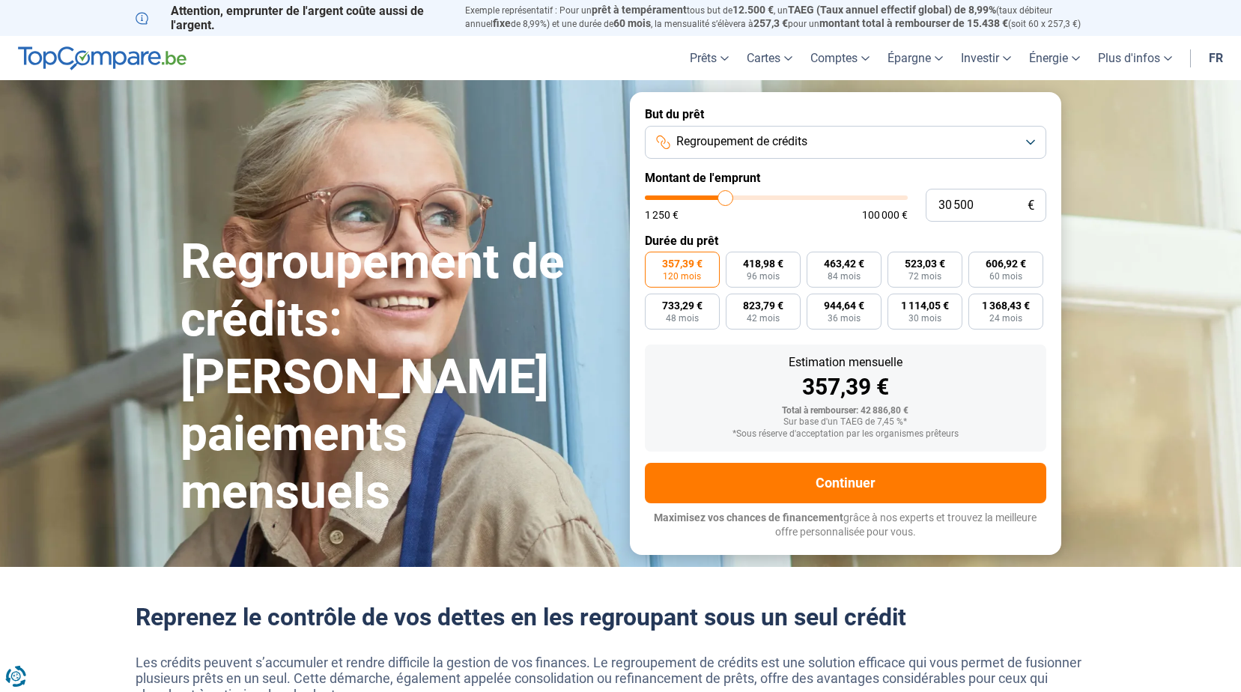
type input "29 500"
type input "29500"
type input "29 000"
type input "29000"
type input "28 750"
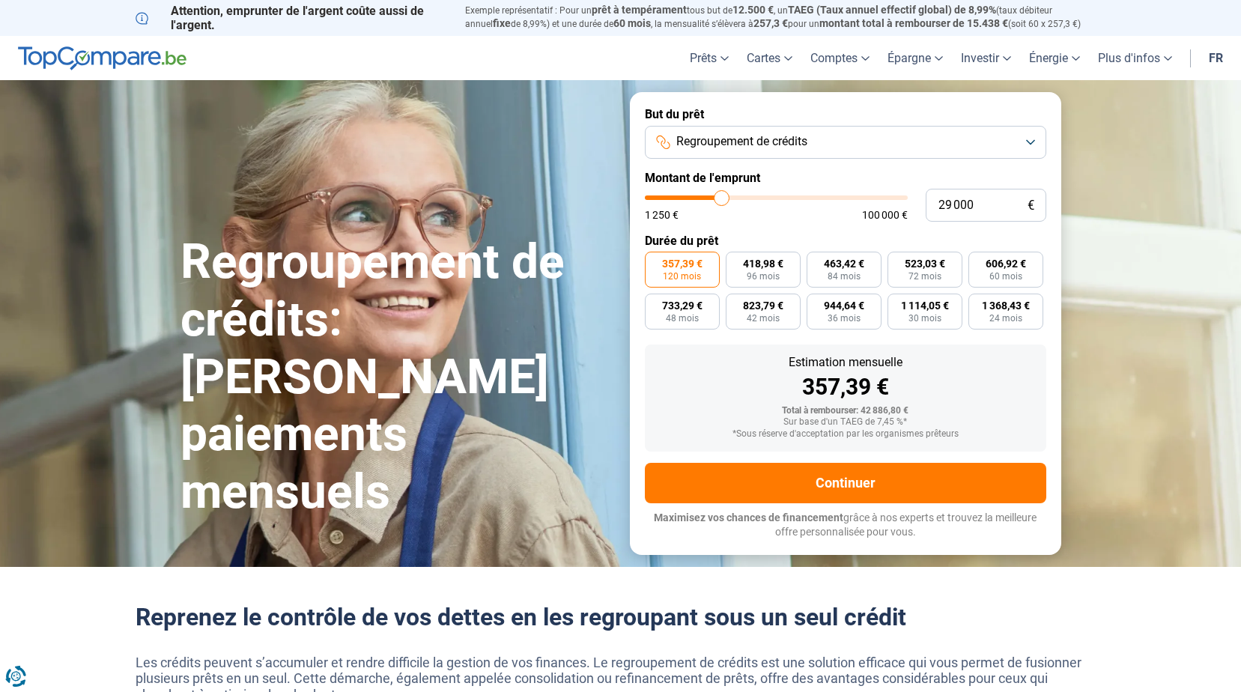
type input "28750"
type input "28 000"
type input "28000"
type input "27 750"
type input "27750"
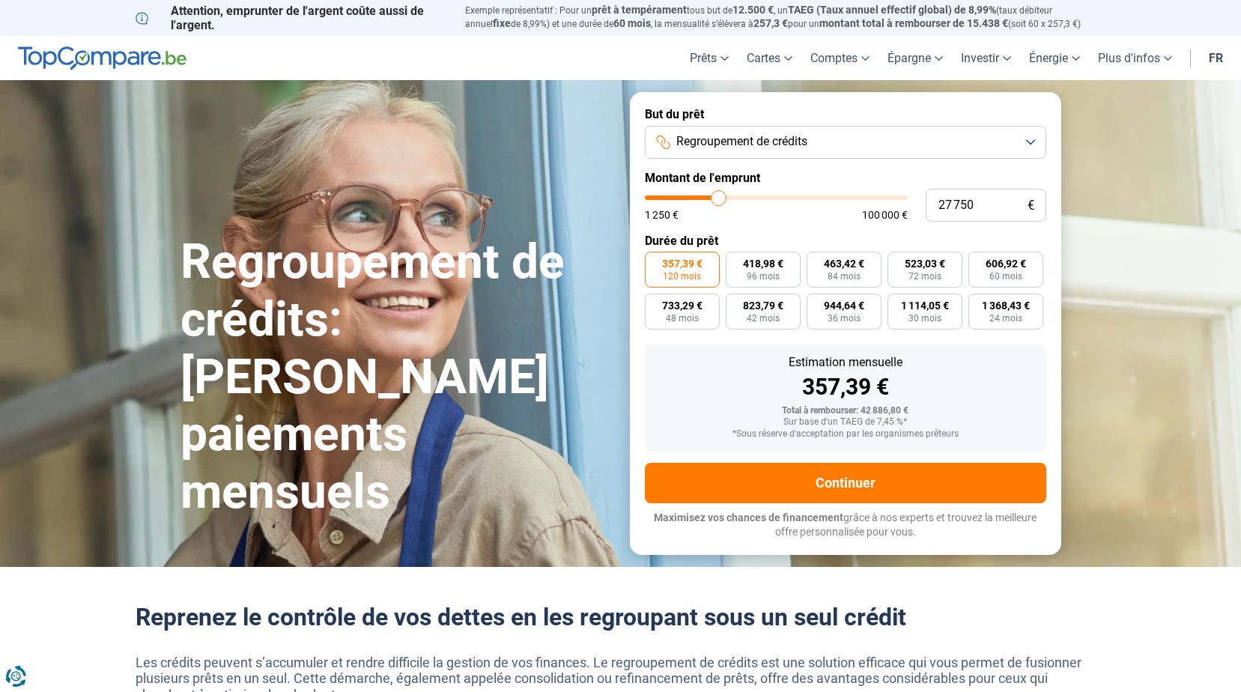
type input "27 250"
type input "27250"
type input "26 750"
type input "26750"
type input "26 250"
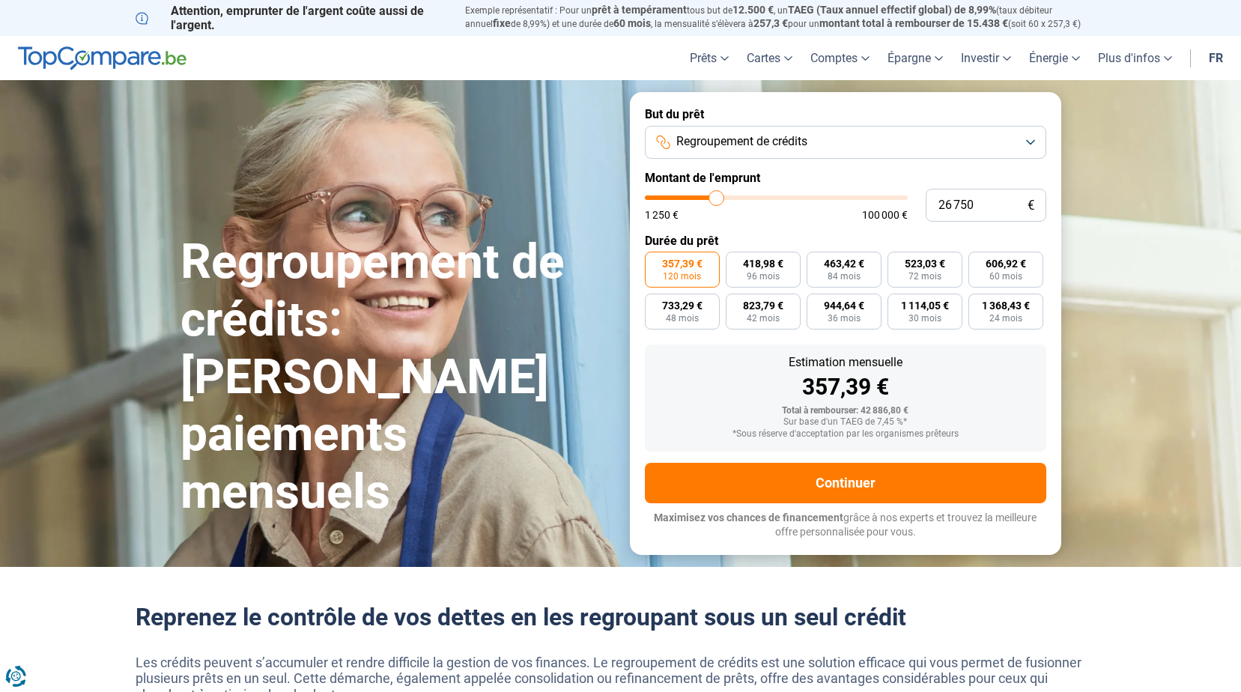
type input "26250"
type input "26 000"
type input "26000"
type input "25 250"
type input "25250"
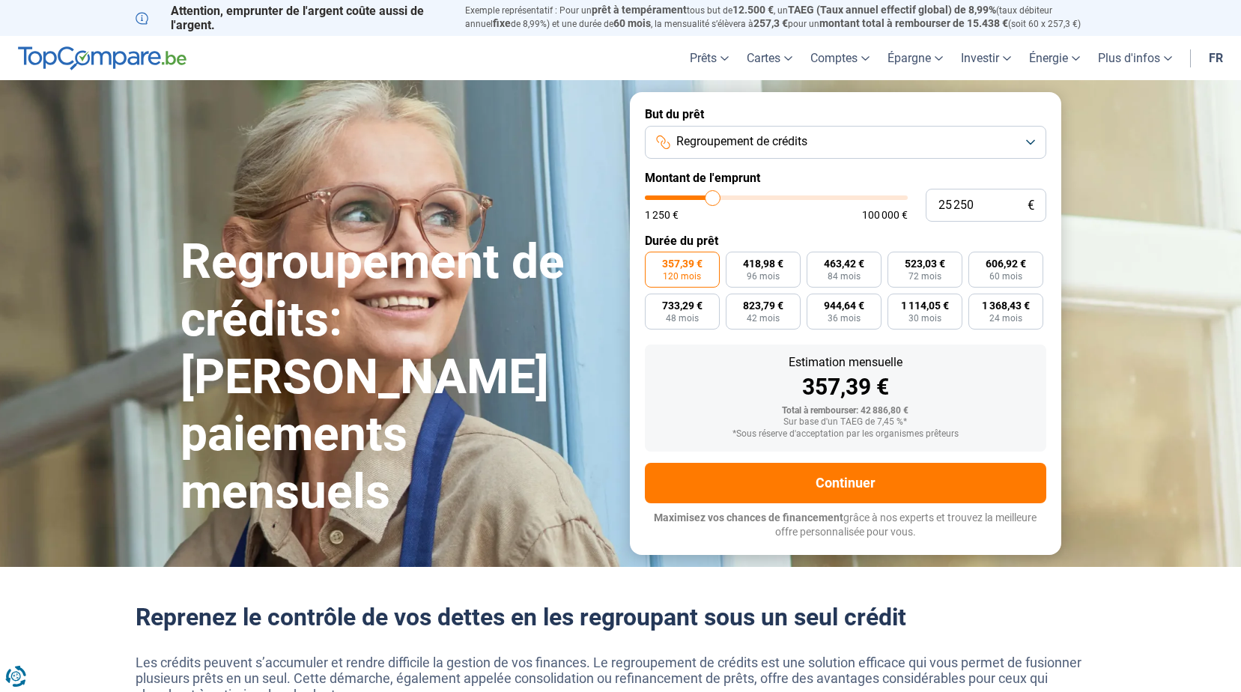
type input "25 750"
type input "25750"
type input "26 250"
type input "26250"
type input "26 000"
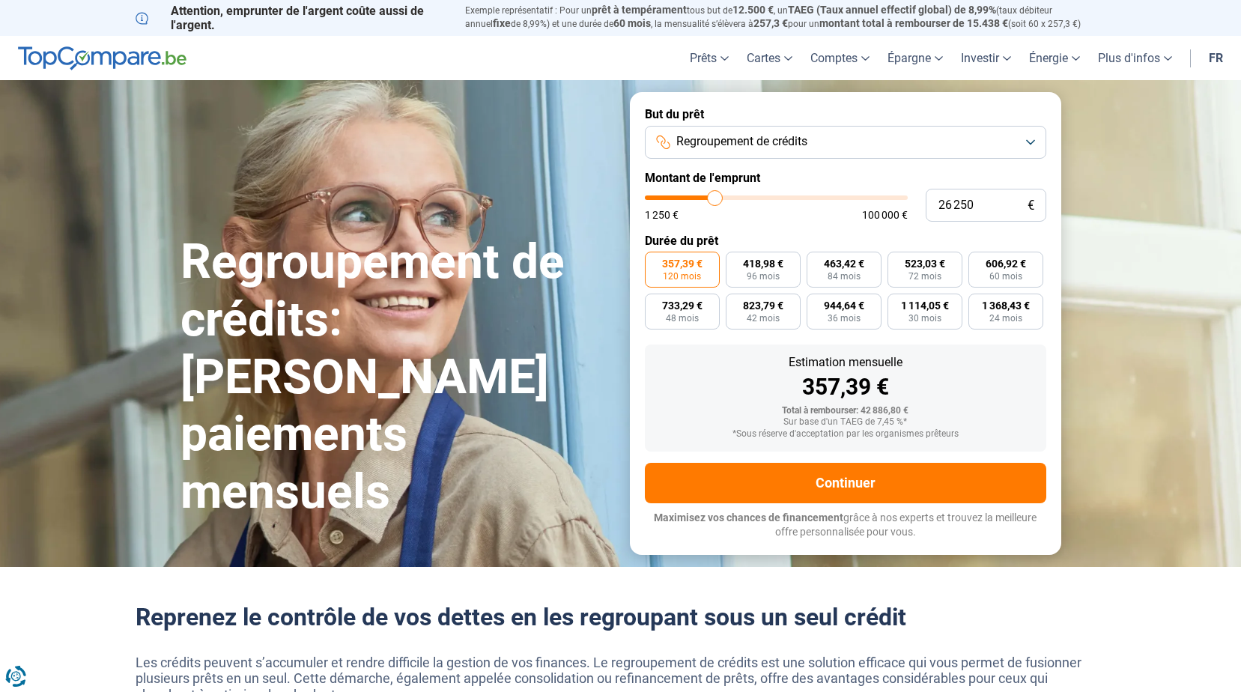
type input "26000"
type input "25 250"
type input "25250"
type input "25 000"
type input "25000"
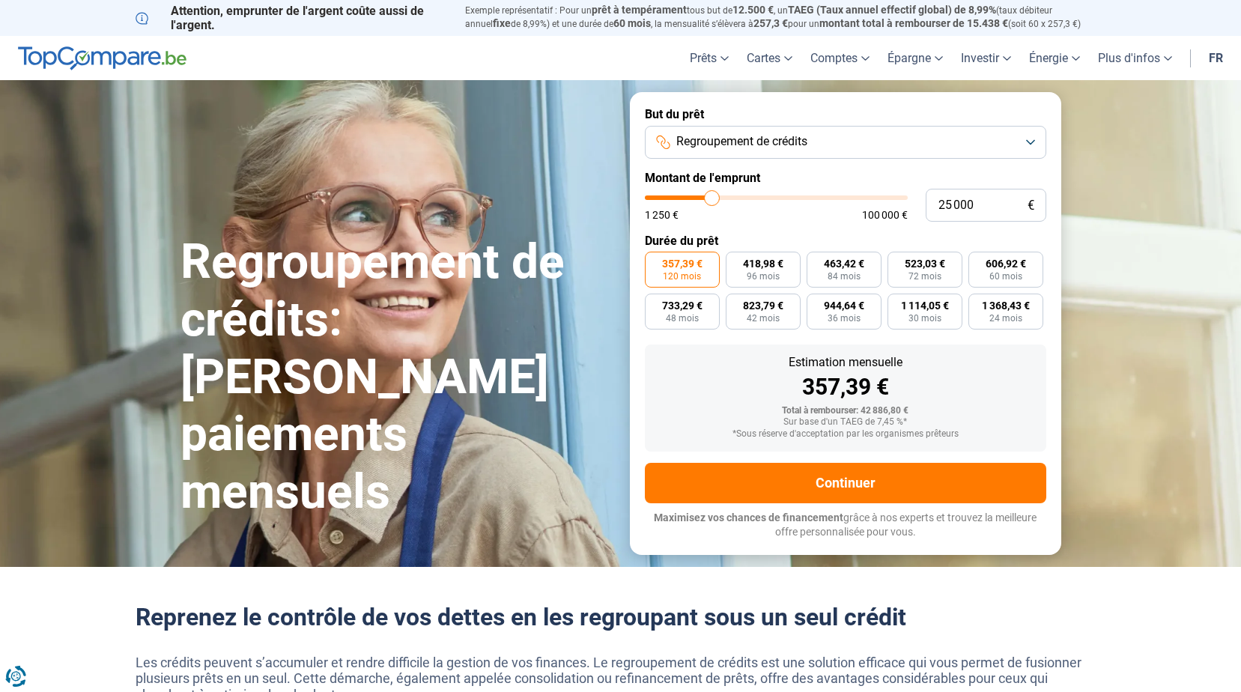
type input "24 500"
type input "24500"
type input "24 750"
type input "24750"
type input "25 250"
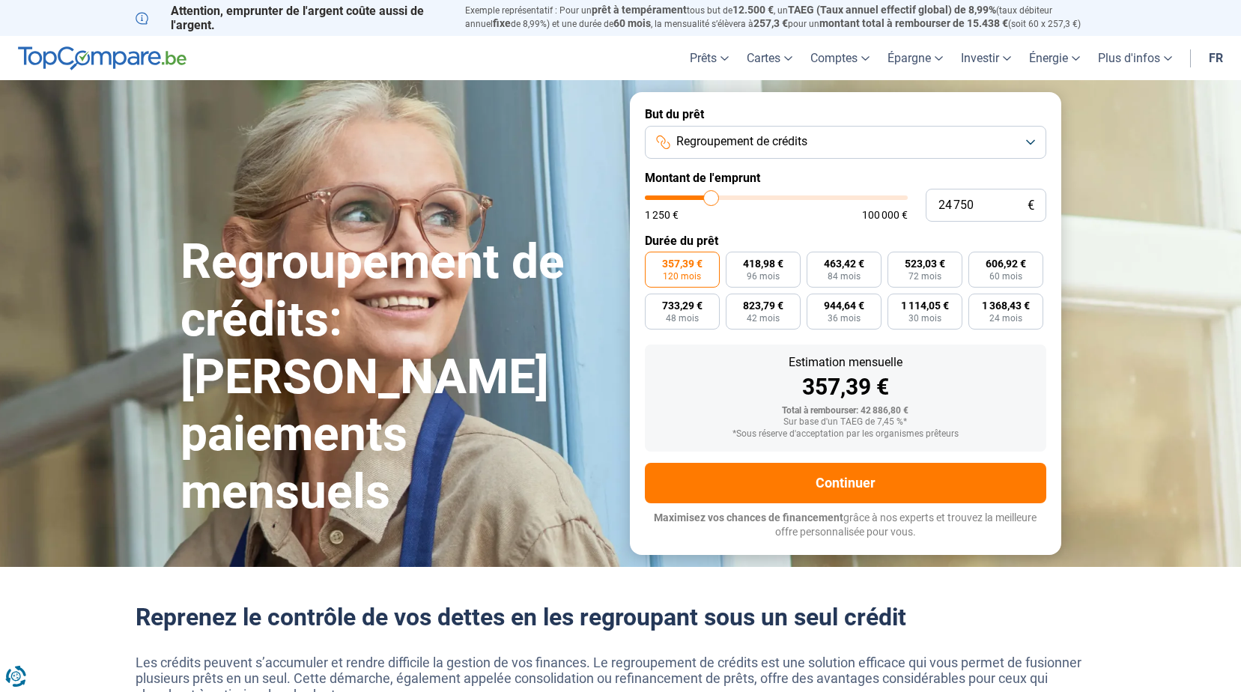
type input "25250"
type input "25 000"
drag, startPoint x: 726, startPoint y: 201, endPoint x: 712, endPoint y: 199, distance: 13.7
type input "25000"
click at [712, 199] on input "range" at bounding box center [776, 197] width 263 height 4
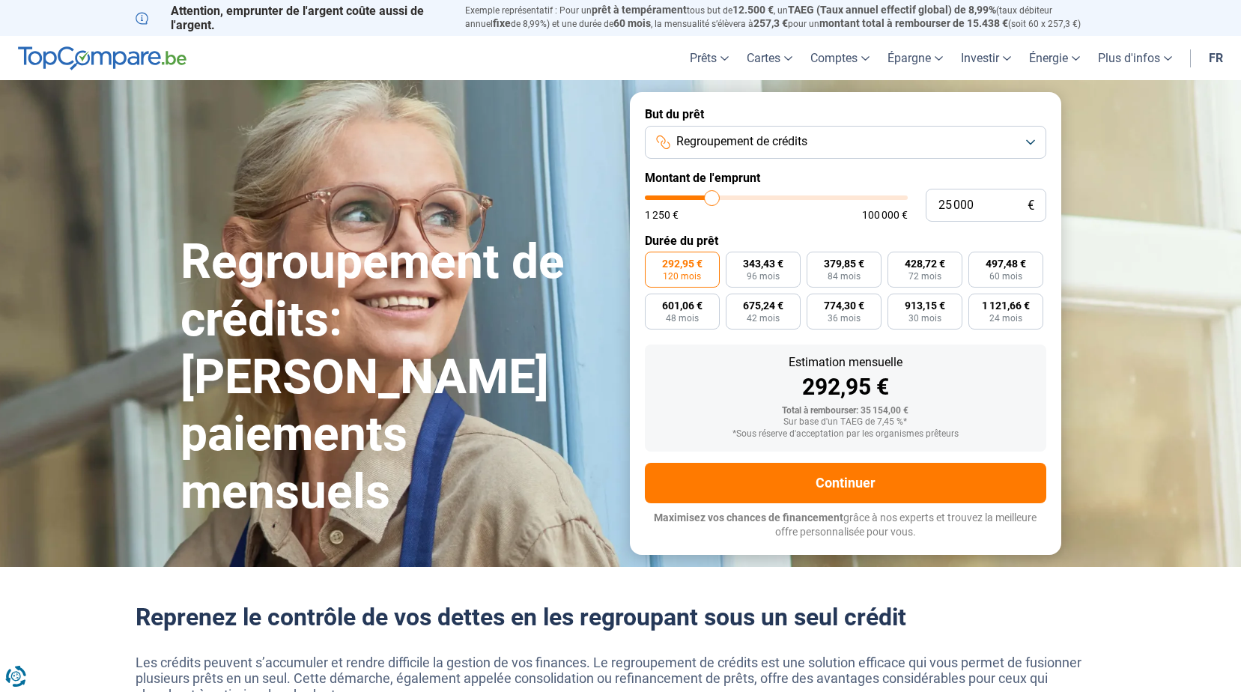
type input "25 250"
type input "25250"
type input "25 750"
type input "25750"
type input "26 250"
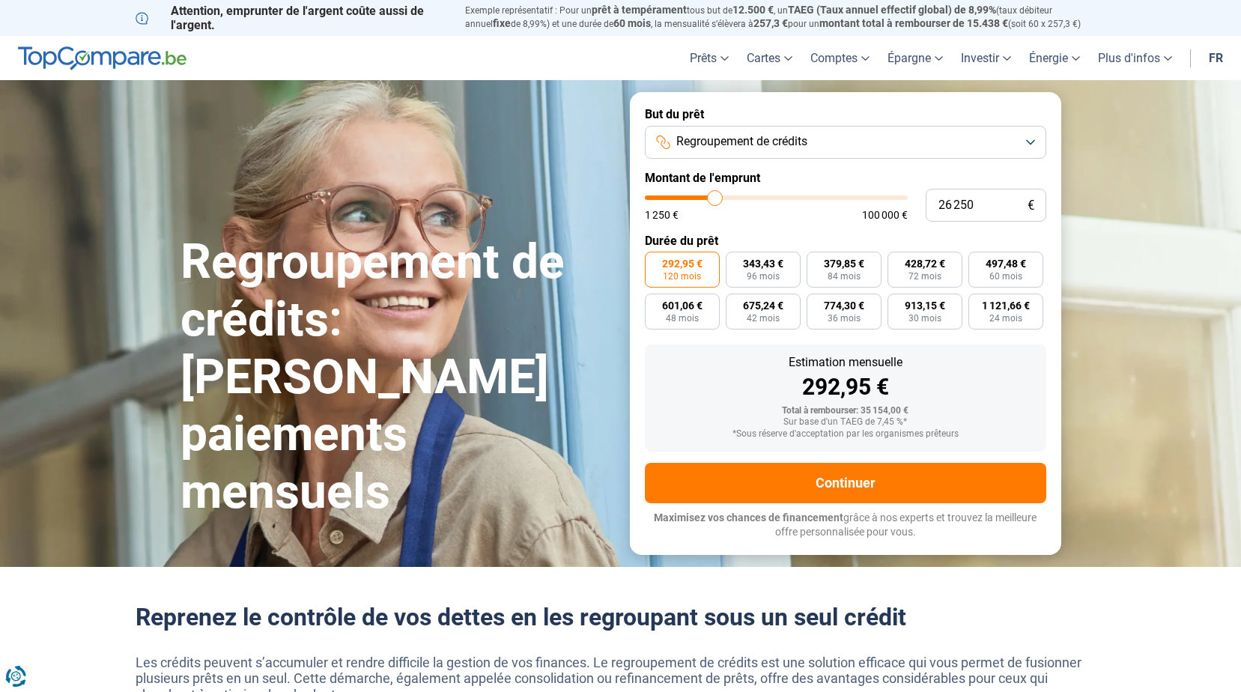
click at [715, 200] on input "range" at bounding box center [776, 197] width 263 height 4
drag, startPoint x: 974, startPoint y: 208, endPoint x: 949, endPoint y: 207, distance: 24.8
click at [949, 207] on input "26 250" at bounding box center [986, 205] width 121 height 33
click at [742, 219] on div "1 250 € 100 000 €" at bounding box center [776, 215] width 263 height 10
click at [755, 150] on span "Regroupement de crédits" at bounding box center [741, 141] width 131 height 16
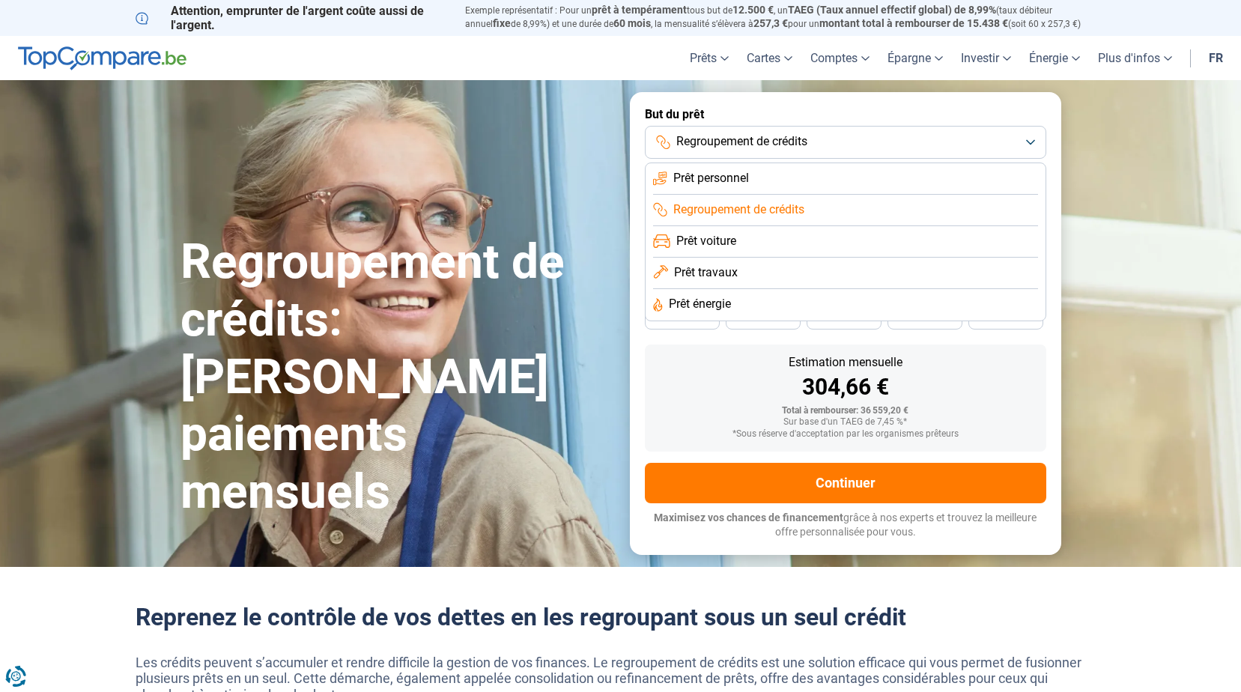
click at [696, 243] on span "Prêt voiture" at bounding box center [706, 241] width 60 height 16
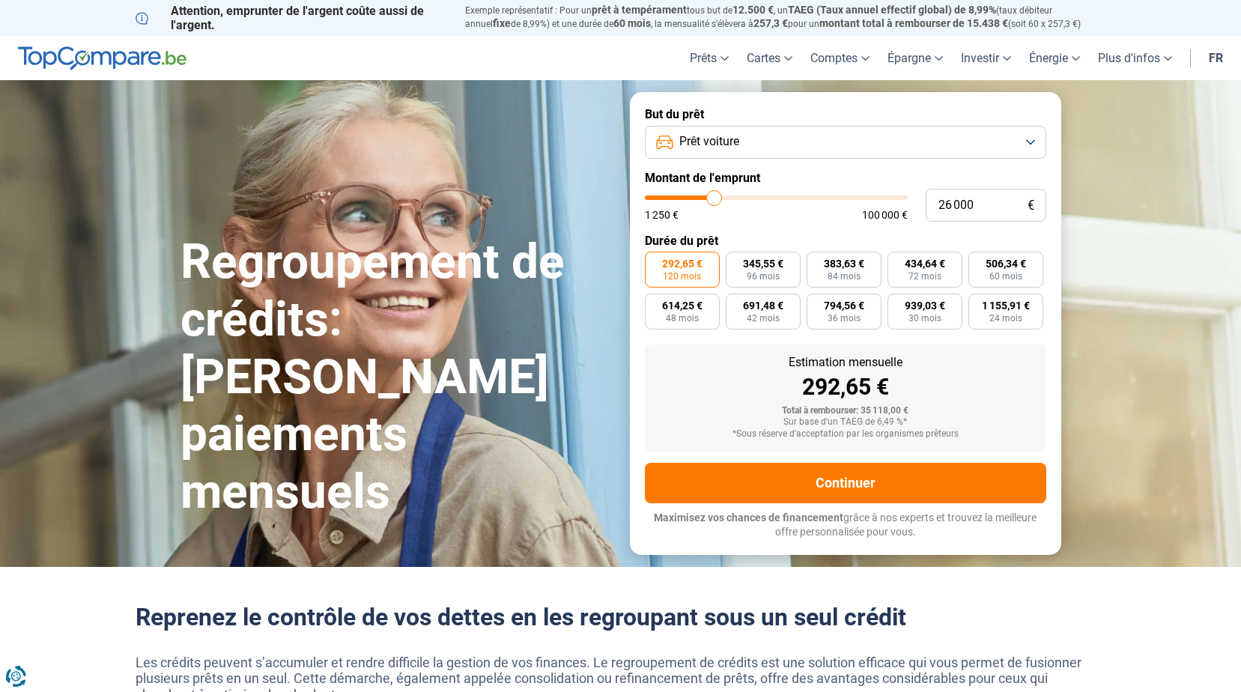
click at [728, 141] on span "Prêt voiture" at bounding box center [709, 141] width 60 height 16
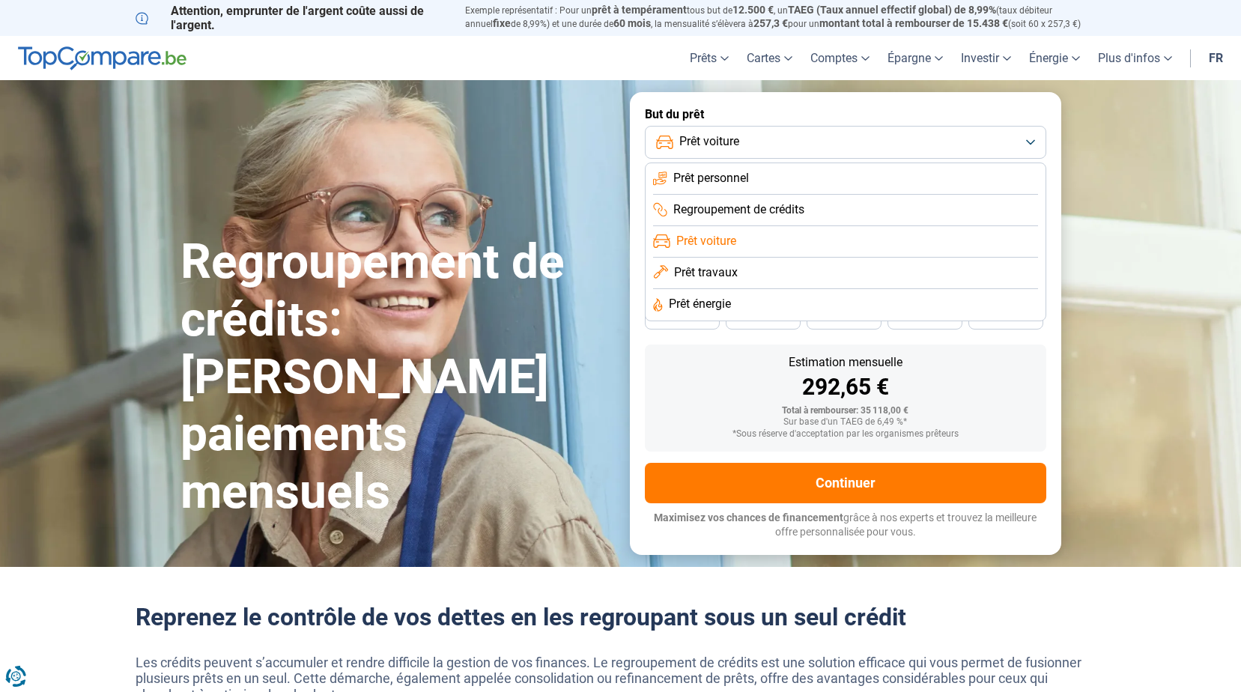
click at [718, 269] on span "Prêt travaux" at bounding box center [706, 272] width 64 height 16
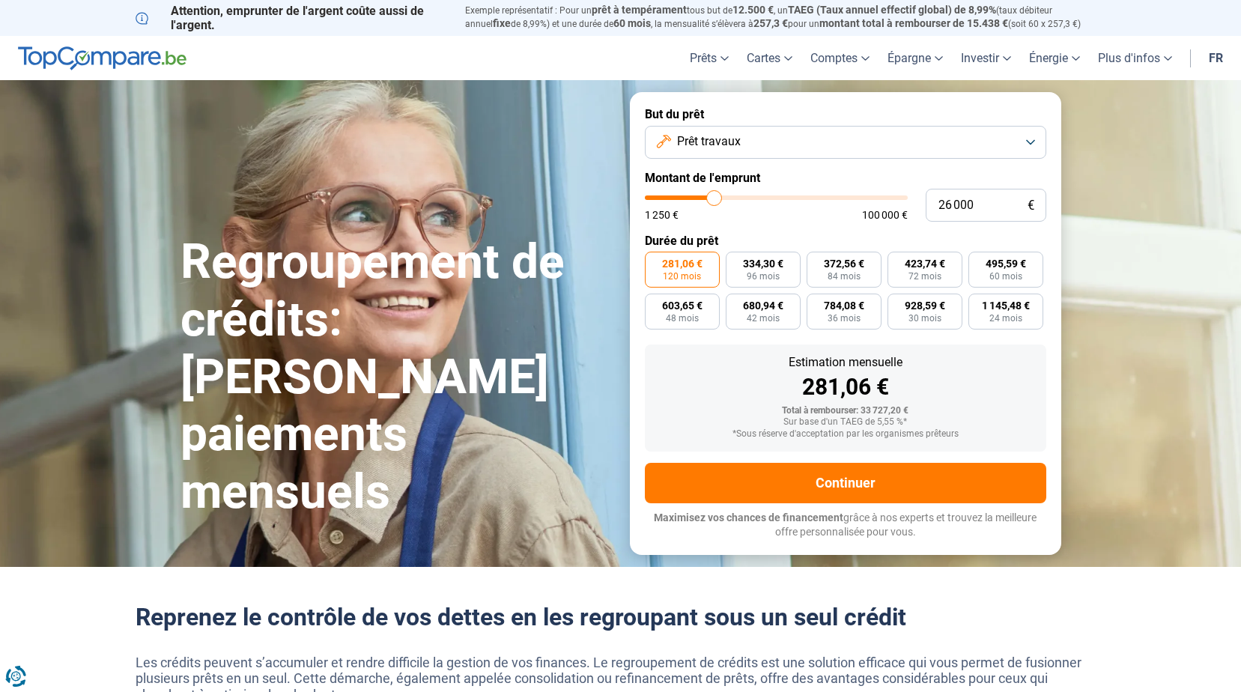
click at [710, 145] on span "Prêt travaux" at bounding box center [709, 141] width 64 height 16
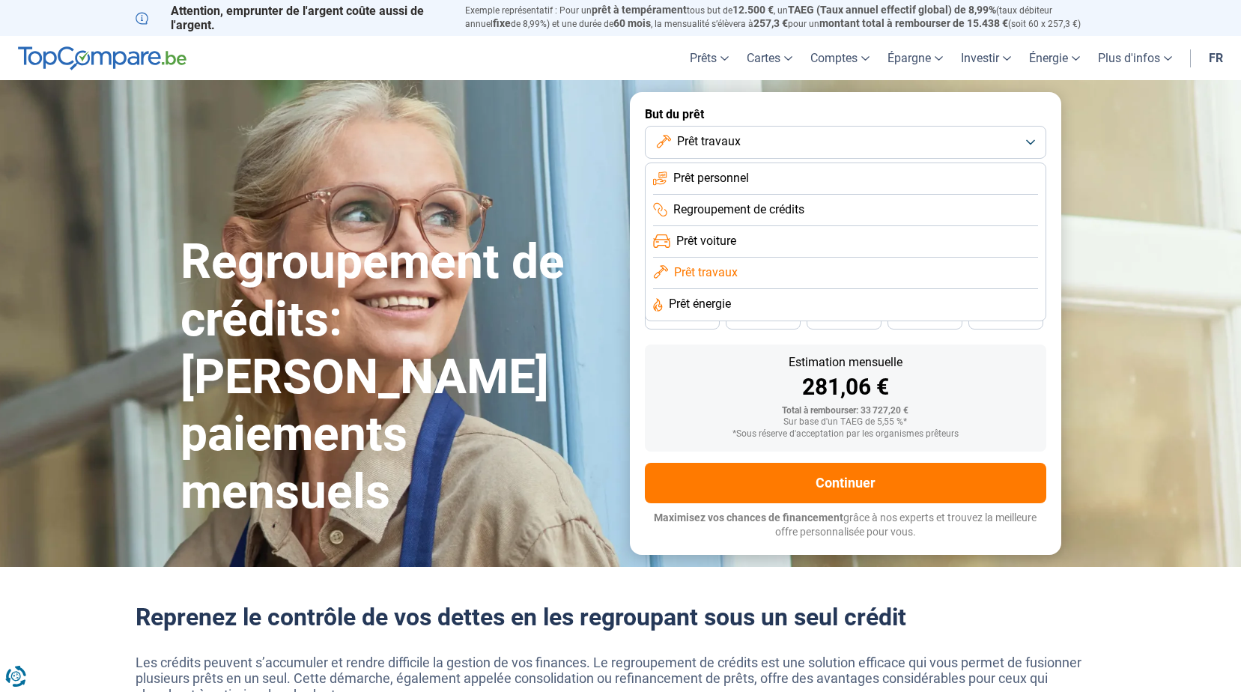
click at [719, 178] on span "Prêt personnel" at bounding box center [711, 178] width 76 height 16
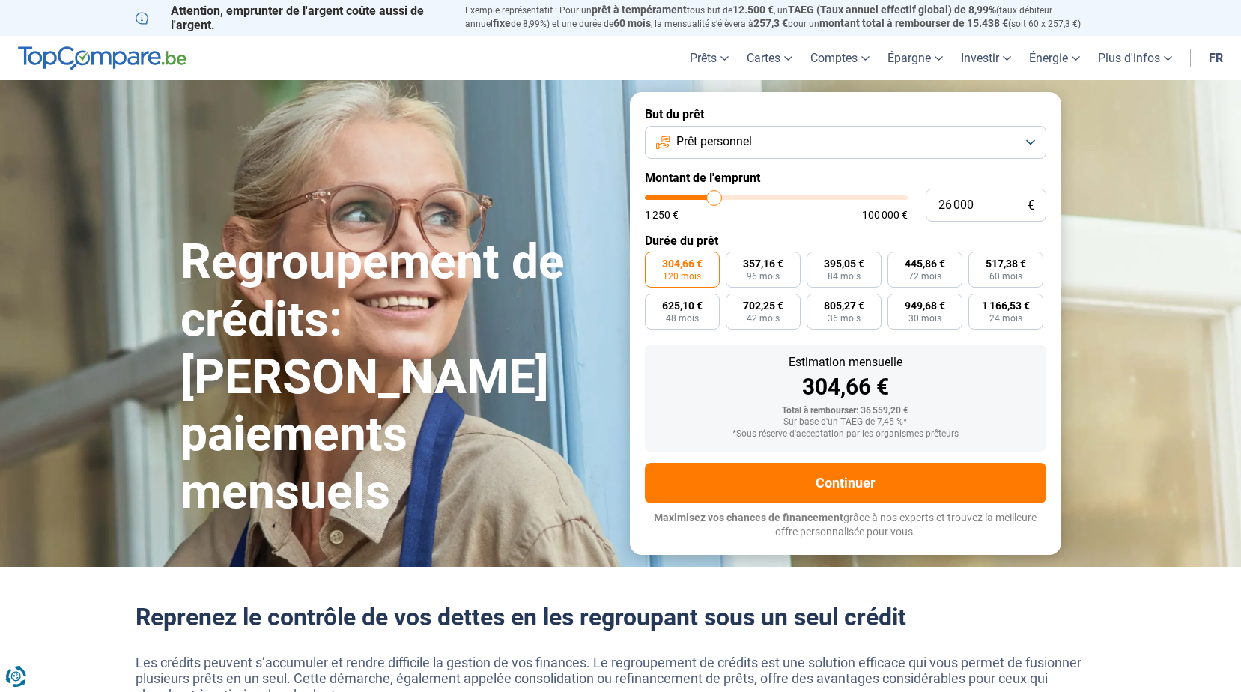
click at [739, 154] on button "Prêt personnel" at bounding box center [845, 142] width 401 height 33
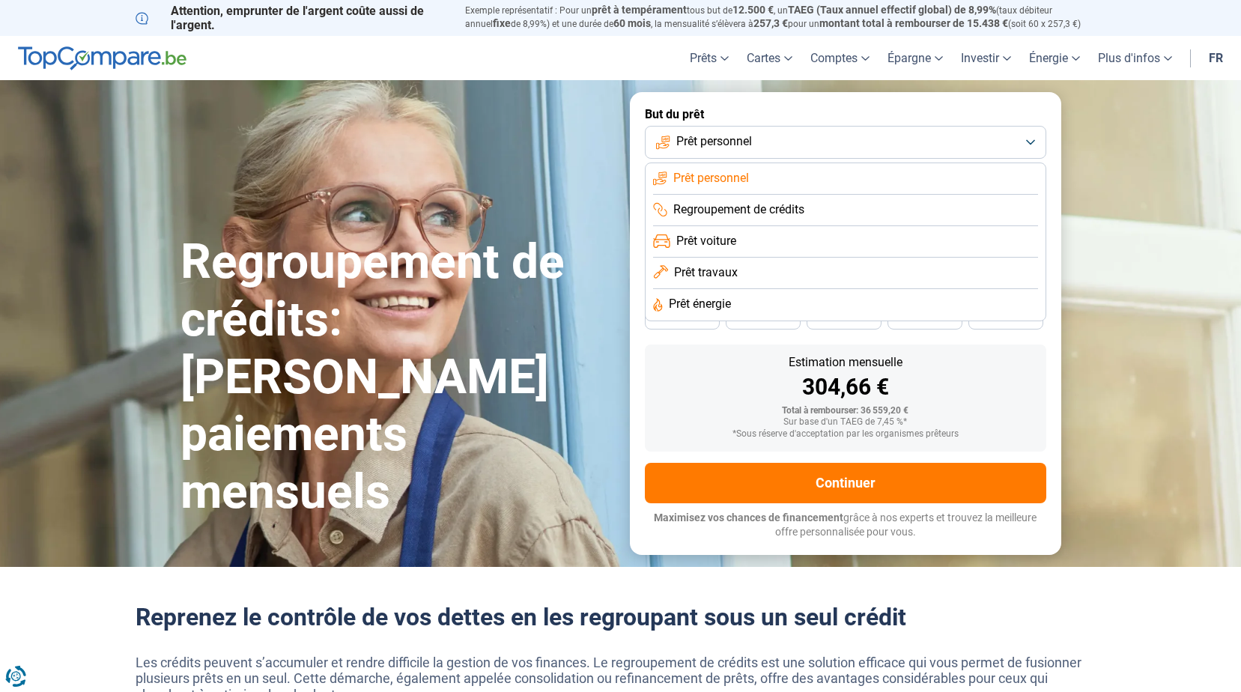
click at [772, 208] on span "Regroupement de crédits" at bounding box center [738, 209] width 131 height 16
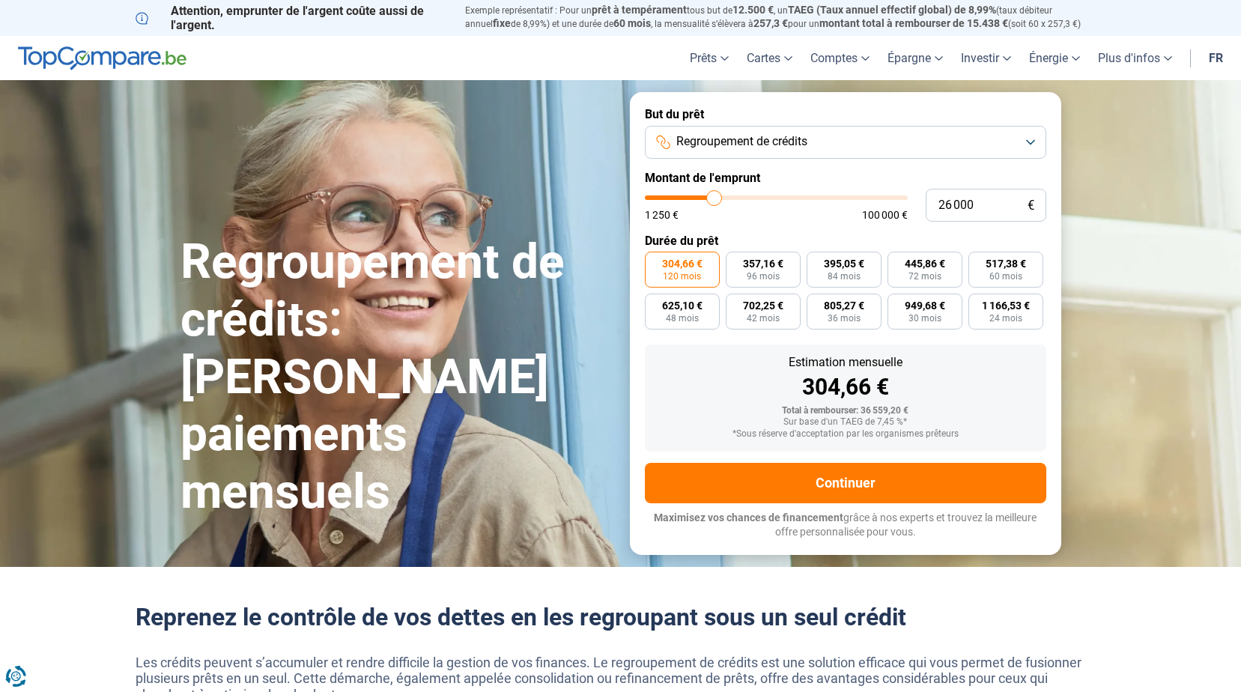
click at [699, 370] on div "Estimation mensuelle 304,66 €" at bounding box center [845, 377] width 377 height 42
click at [738, 148] on span "Regroupement de crédits" at bounding box center [741, 141] width 131 height 16
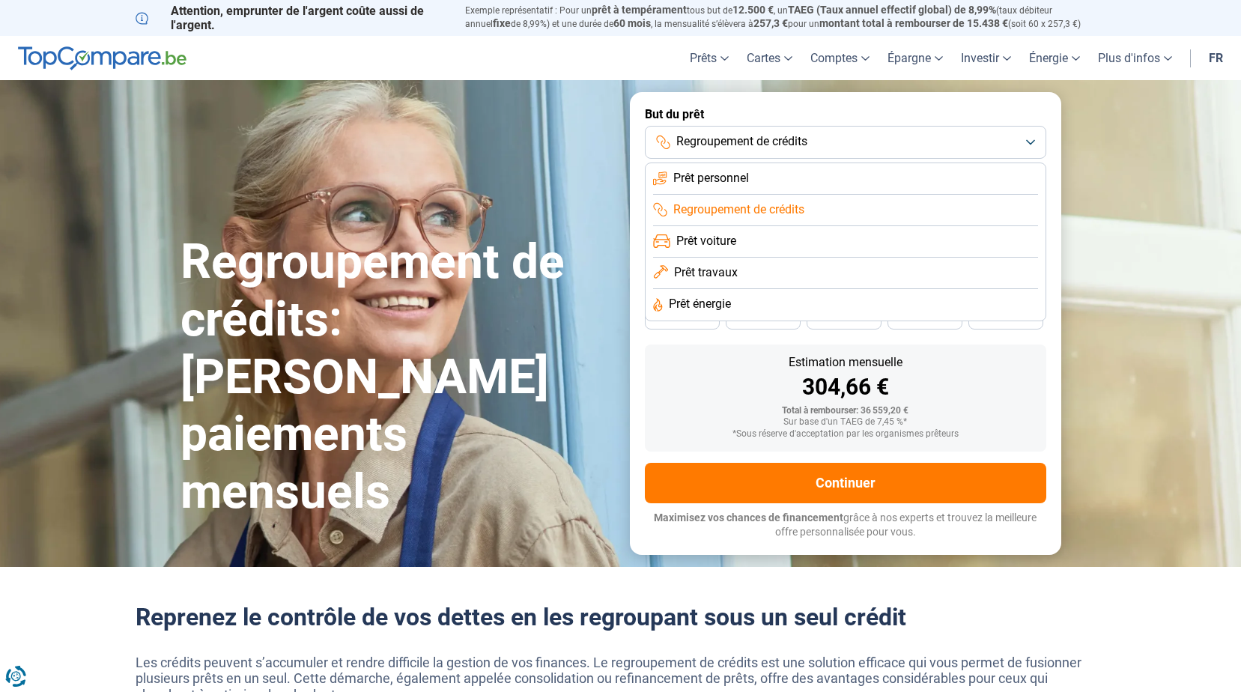
click at [728, 242] on span "Prêt voiture" at bounding box center [706, 241] width 60 height 16
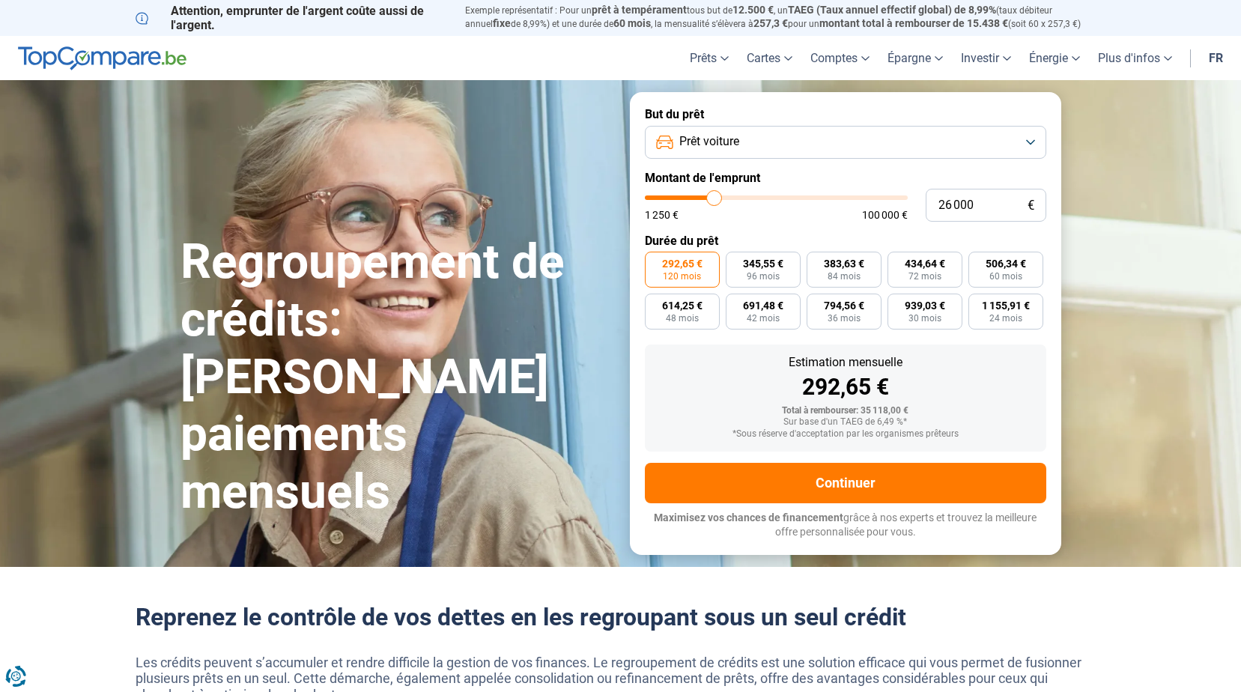
click at [693, 362] on div "Estimation mensuelle" at bounding box center [845, 362] width 377 height 12
